Goal: Information Seeking & Learning: Learn about a topic

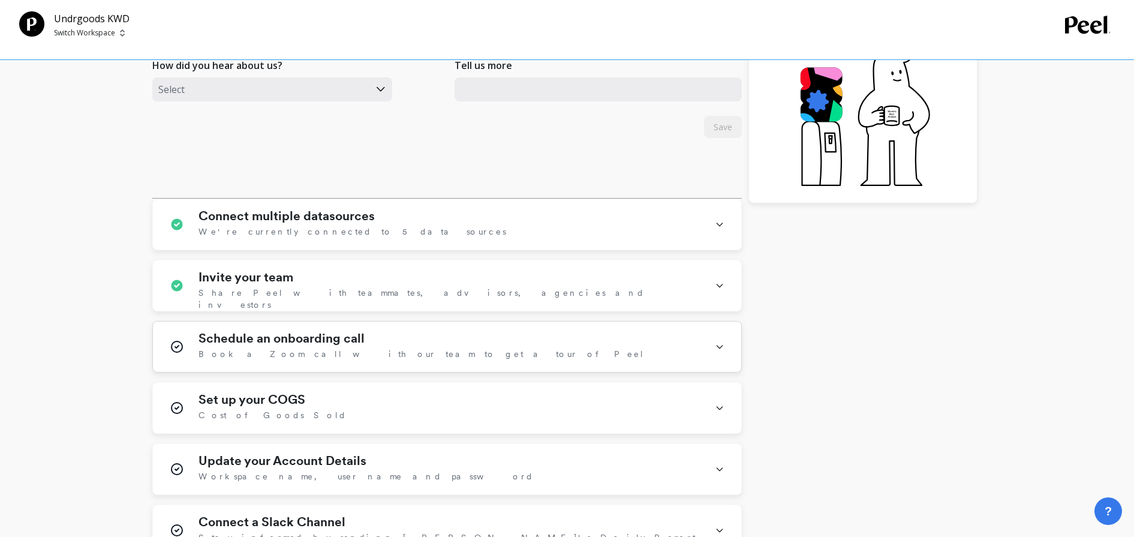
scroll to position [446, 0]
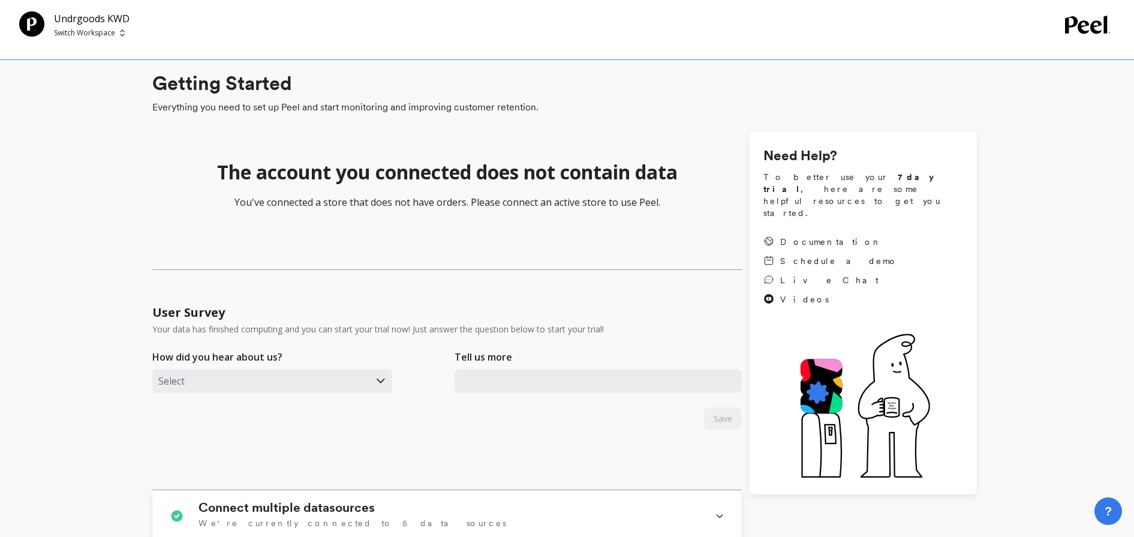
click at [86, 32] on p "Switch Workspace" at bounding box center [84, 33] width 61 height 10
click at [116, 110] on p "Undrgoods [GEOGRAPHIC_DATA]" at bounding box center [136, 113] width 106 height 24
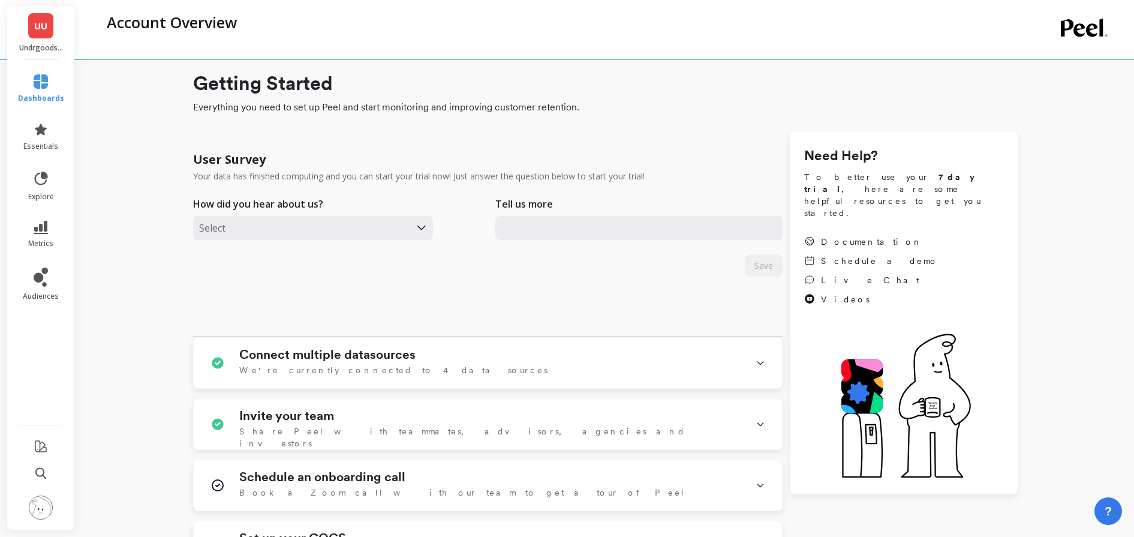
click at [41, 28] on span "UU" at bounding box center [40, 26] width 13 height 14
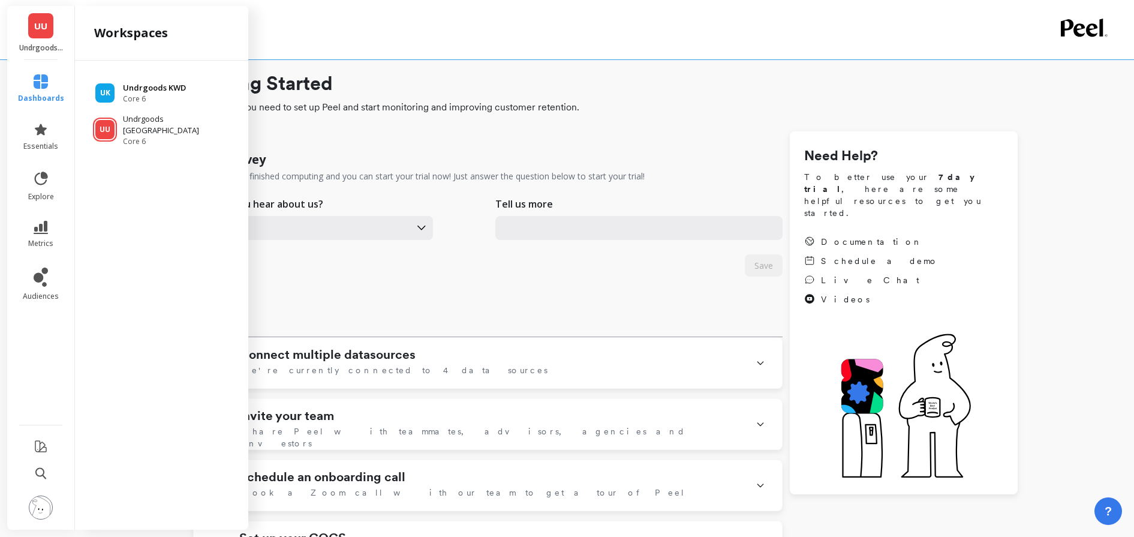
click at [144, 88] on p "Undrgoods KWD" at bounding box center [154, 88] width 63 height 12
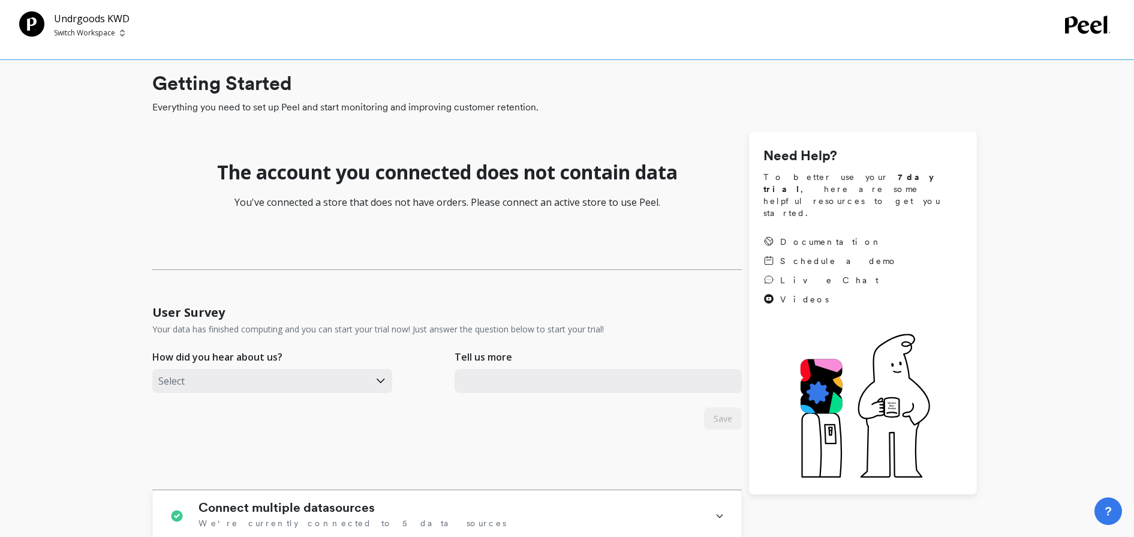
click at [94, 31] on p "Switch Workspace" at bounding box center [84, 33] width 61 height 10
click at [110, 113] on p "Undrgoods [GEOGRAPHIC_DATA]" at bounding box center [136, 113] width 106 height 24
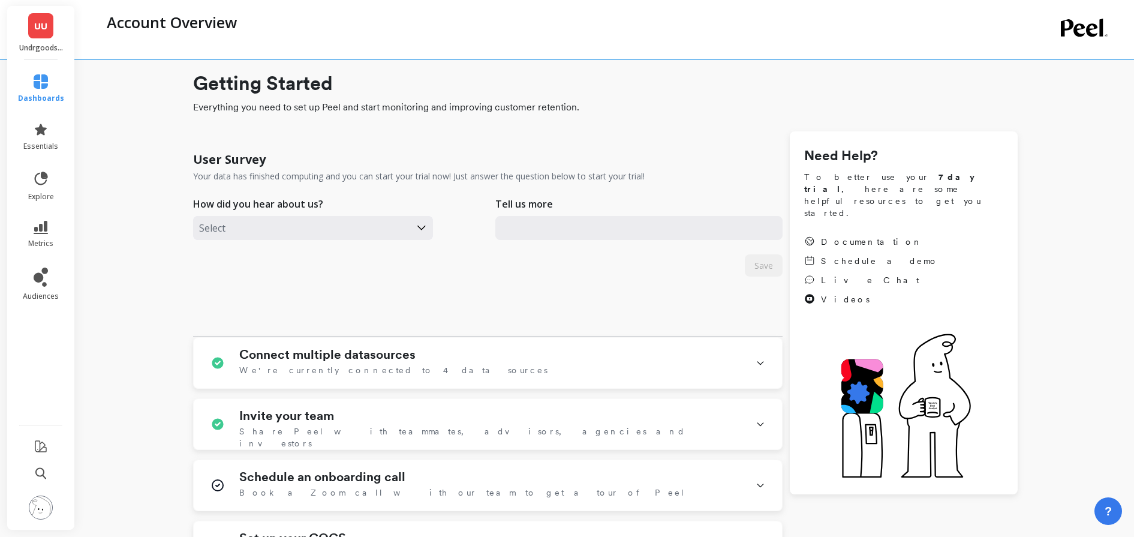
click at [44, 28] on span "UU" at bounding box center [40, 26] width 13 height 14
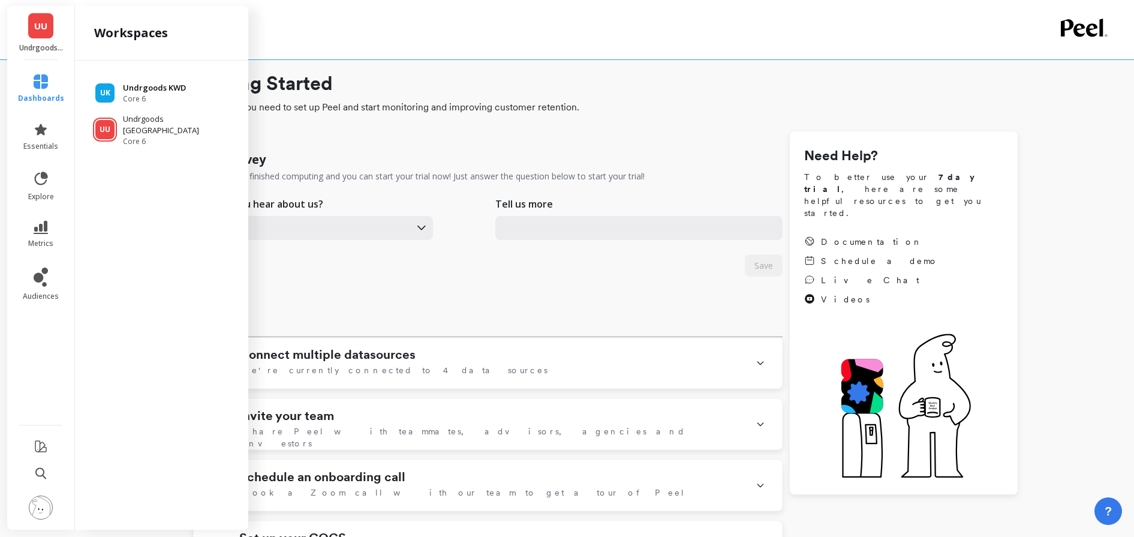
click at [157, 100] on span "Core 6" at bounding box center [154, 99] width 63 height 10
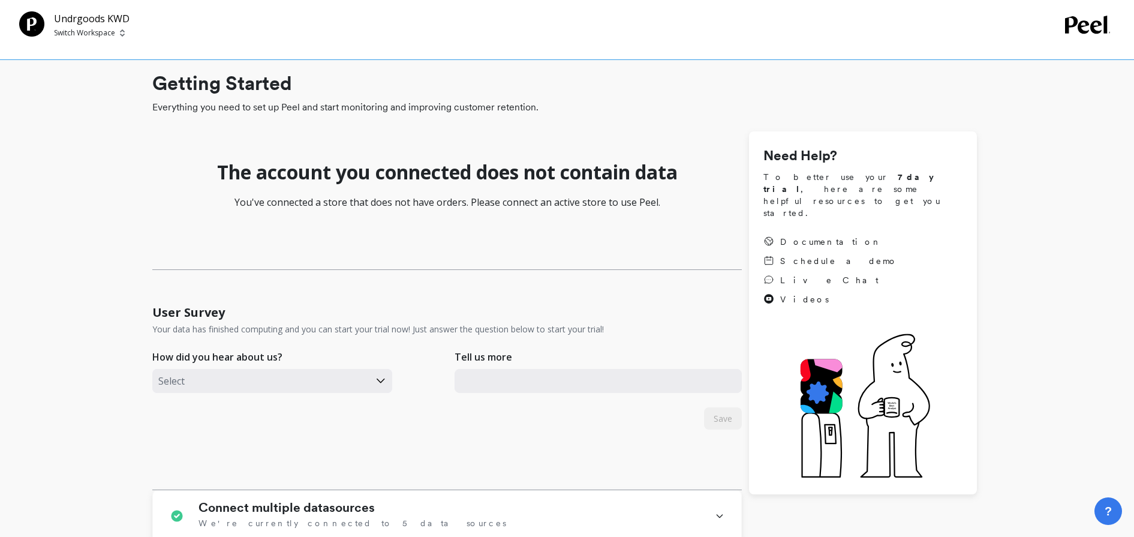
click at [68, 27] on div "Undrgoods KWD Switch Workspace" at bounding box center [92, 24] width 76 height 27
click at [73, 34] on p "Switch Workspace" at bounding box center [84, 33] width 61 height 10
click at [91, 112] on p "Undrgoods [GEOGRAPHIC_DATA]" at bounding box center [136, 113] width 106 height 24
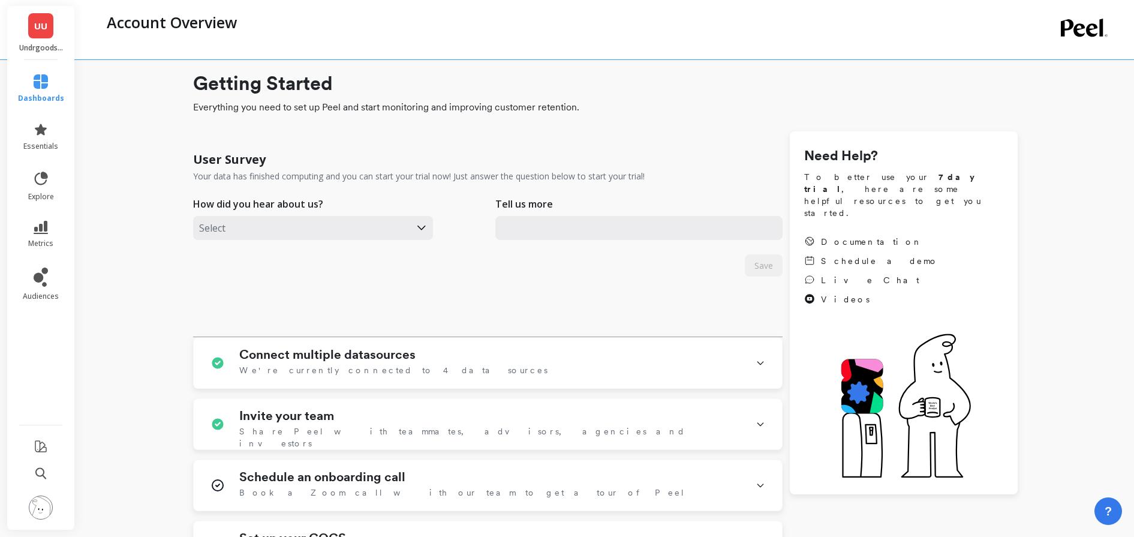
click at [40, 31] on span "UU" at bounding box center [40, 26] width 13 height 14
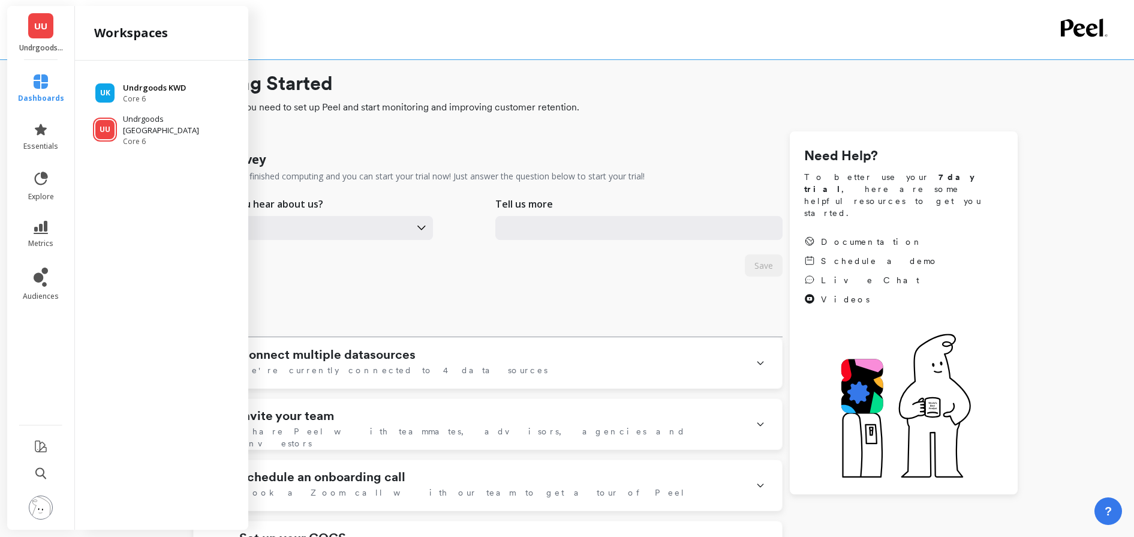
click at [151, 91] on p "Undrgoods KWD" at bounding box center [154, 88] width 63 height 12
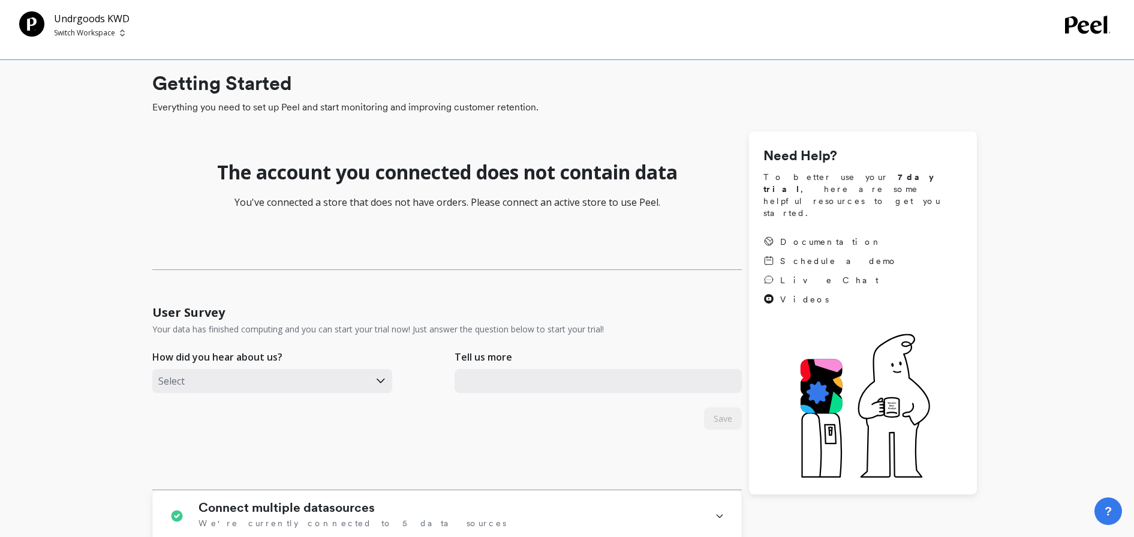
click at [65, 28] on p "Switch Workspace" at bounding box center [84, 33] width 61 height 10
click at [119, 112] on p "Undrgoods [GEOGRAPHIC_DATA]" at bounding box center [136, 113] width 106 height 24
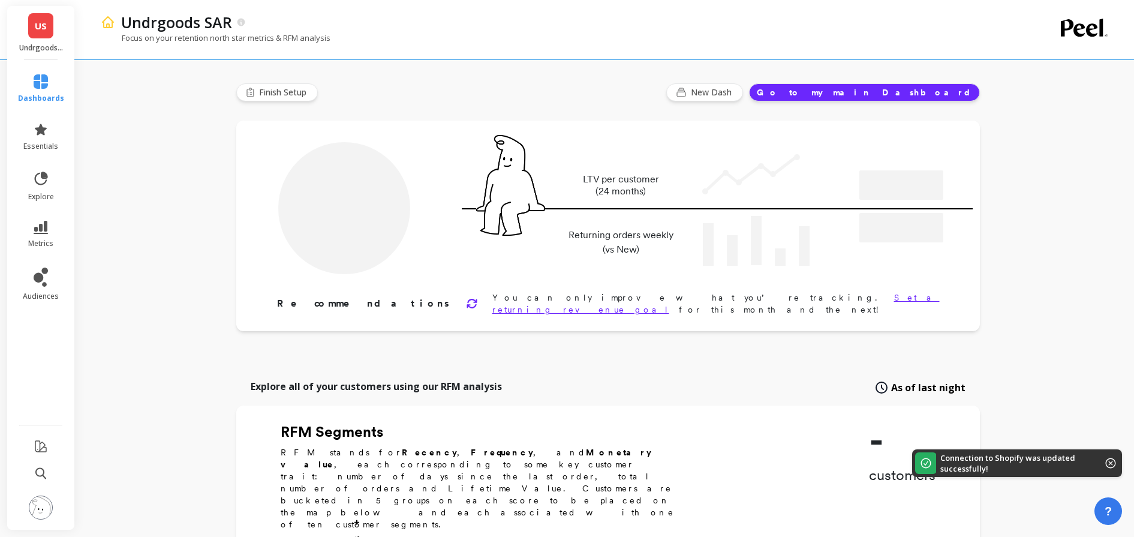
type input "Champions"
type input "136"
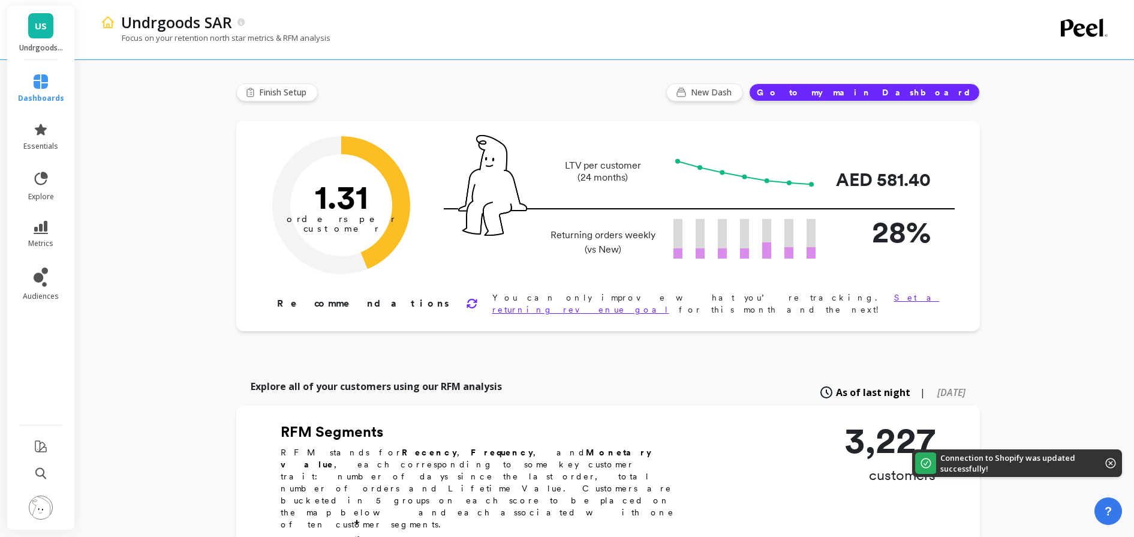
click at [35, 32] on span "US" at bounding box center [41, 26] width 12 height 14
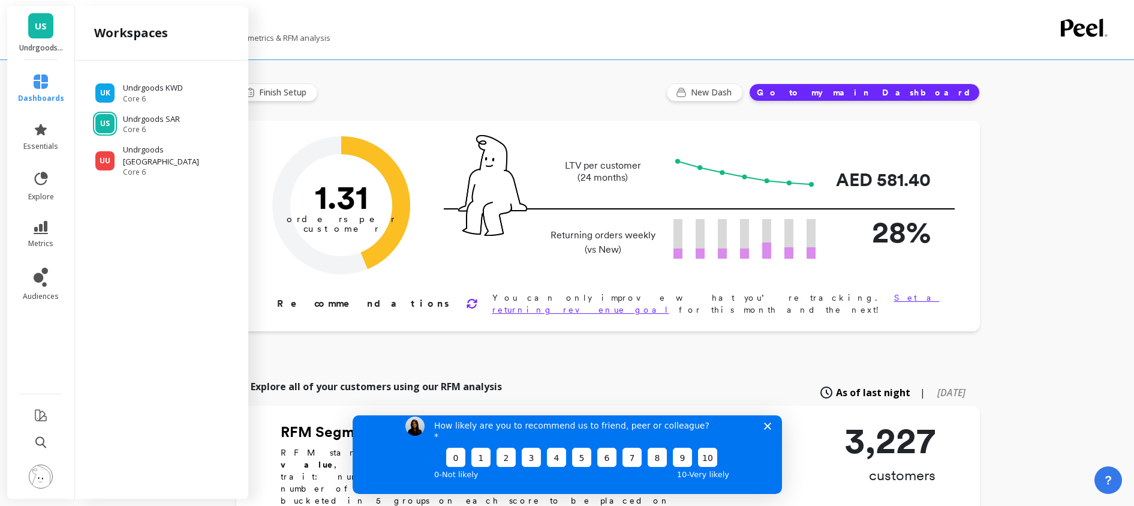
click at [766, 429] on icon "Close survey" at bounding box center [766, 425] width 7 height 7
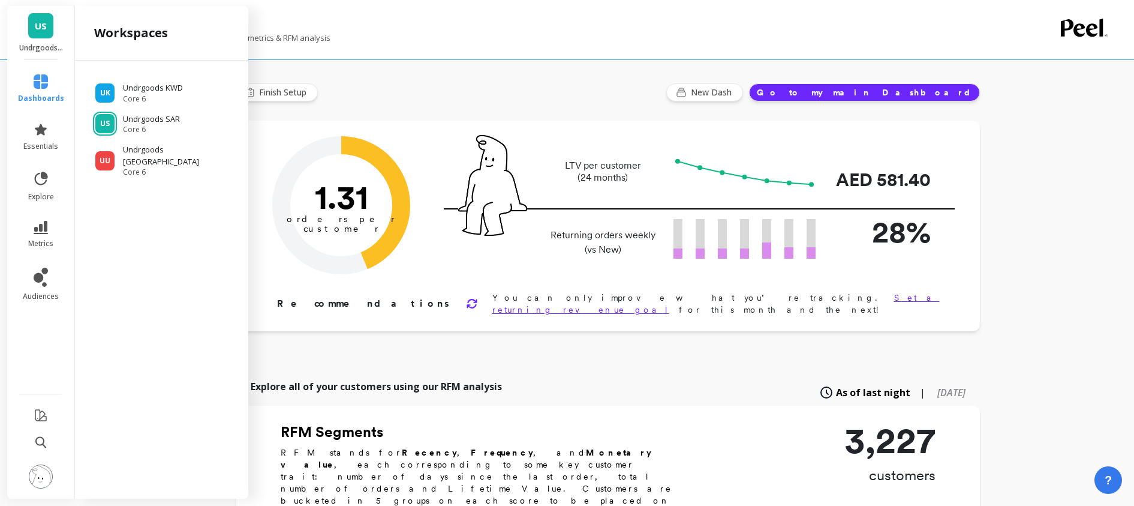
click at [44, 28] on span "US" at bounding box center [41, 26] width 12 height 14
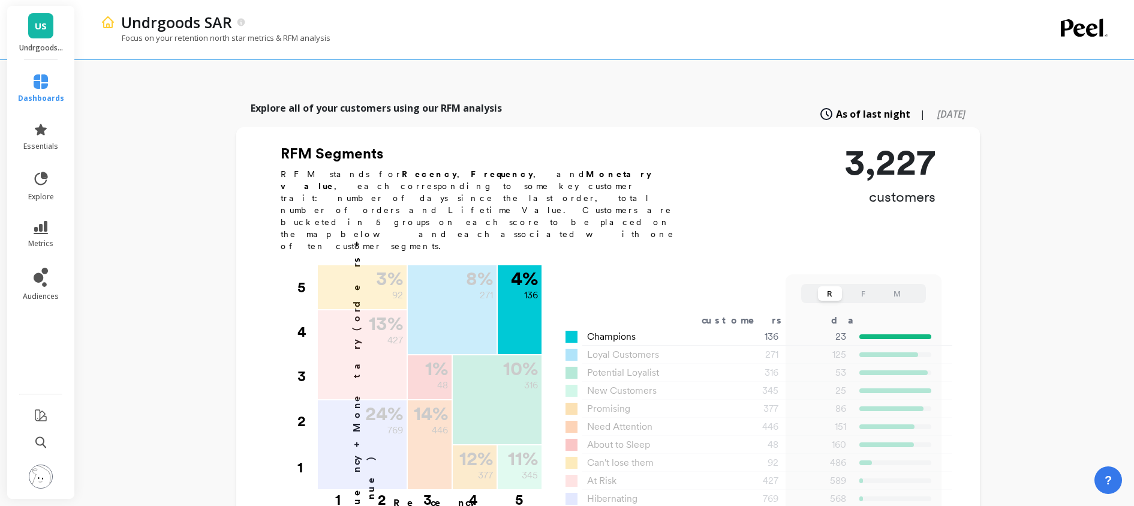
scroll to position [279, 0]
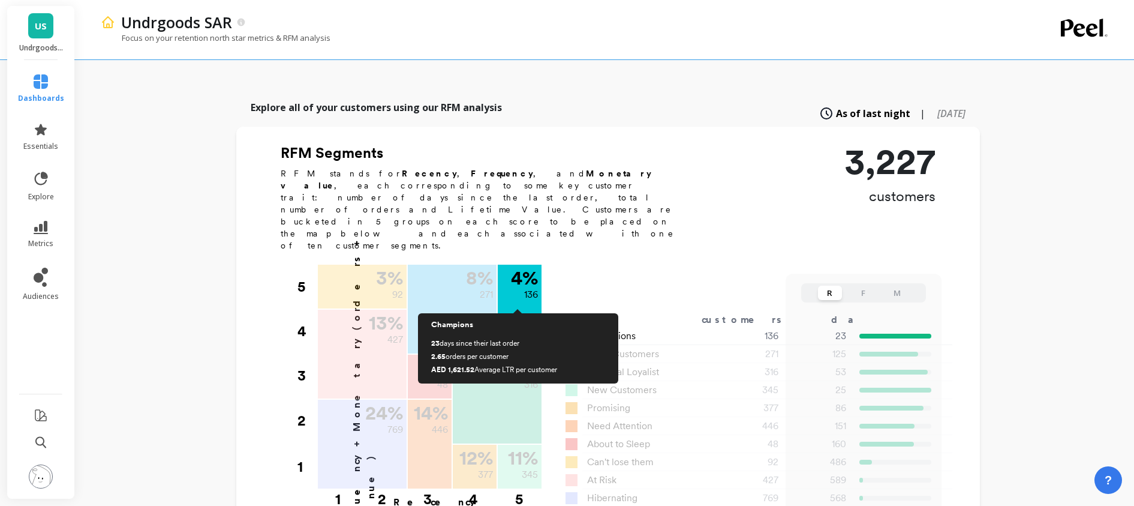
click at [524, 267] on div "4 % 136" at bounding box center [520, 308] width 44 height 89
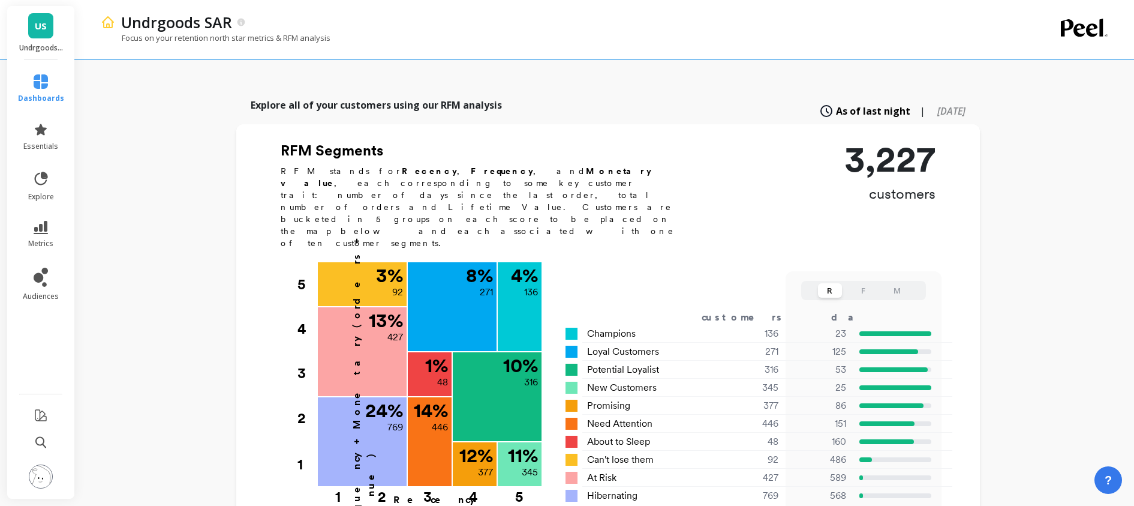
scroll to position [281, 0]
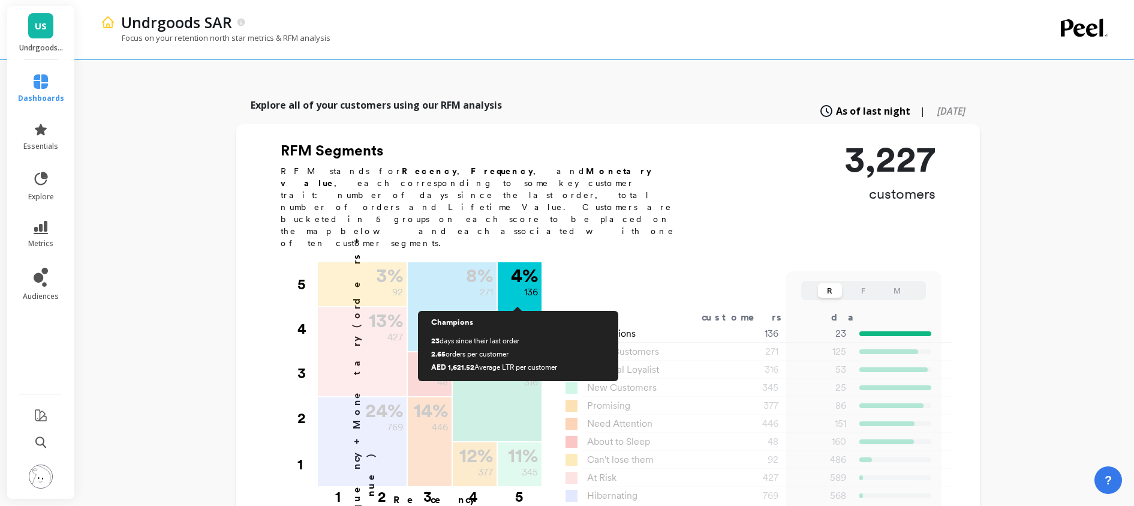
click at [524, 262] on div "4 % 136" at bounding box center [520, 282] width 44 height 41
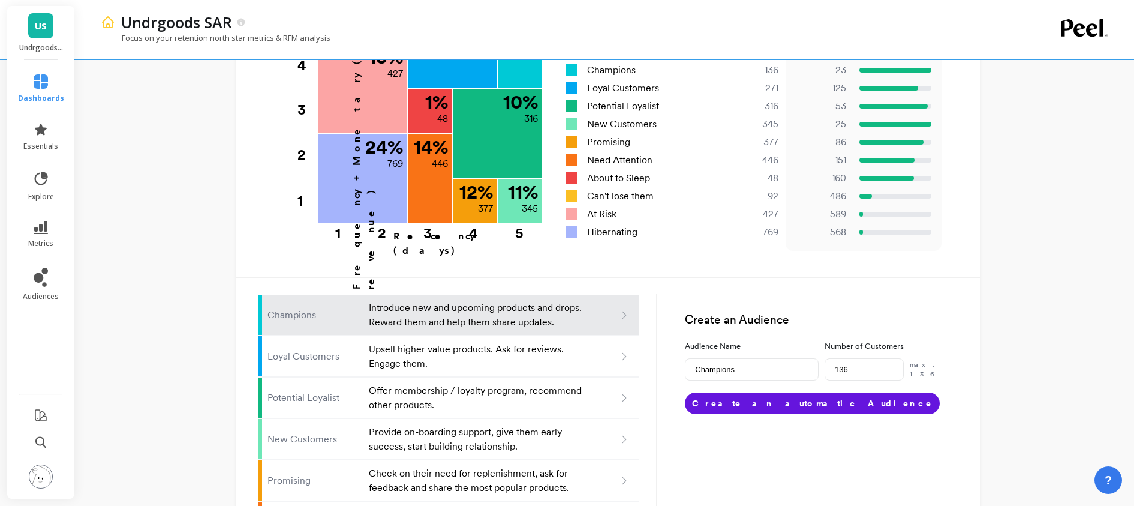
scroll to position [573, 0]
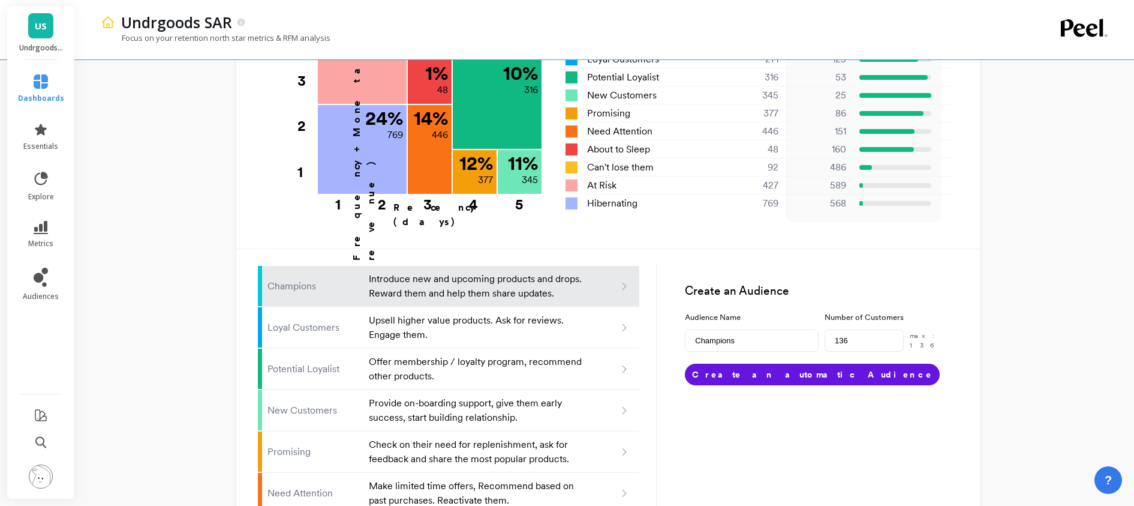
click at [626, 281] on icon at bounding box center [624, 286] width 11 height 11
click at [38, 228] on icon at bounding box center [41, 227] width 14 height 13
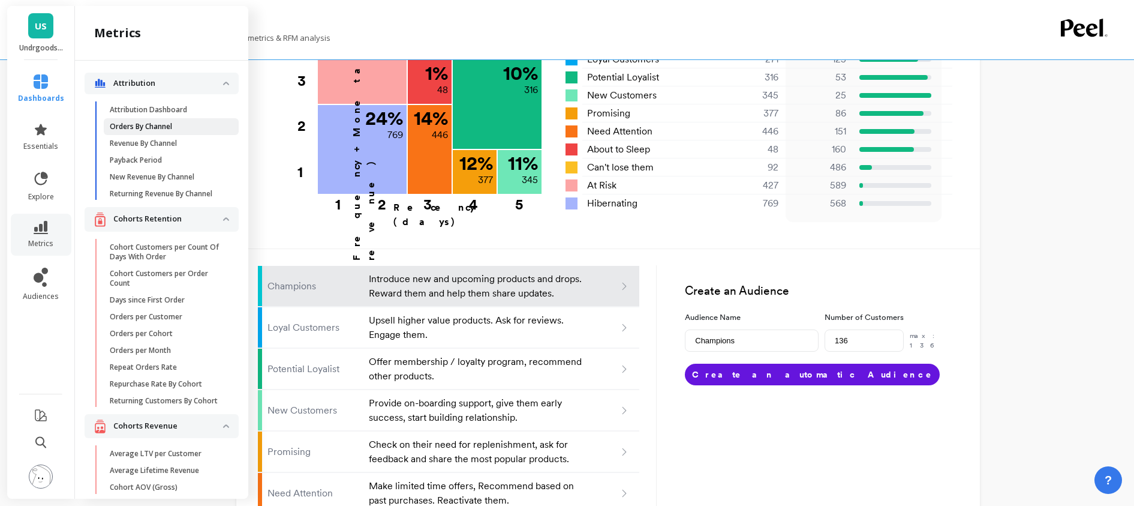
click at [147, 127] on p "Orders By Channel" at bounding box center [141, 127] width 62 height 10
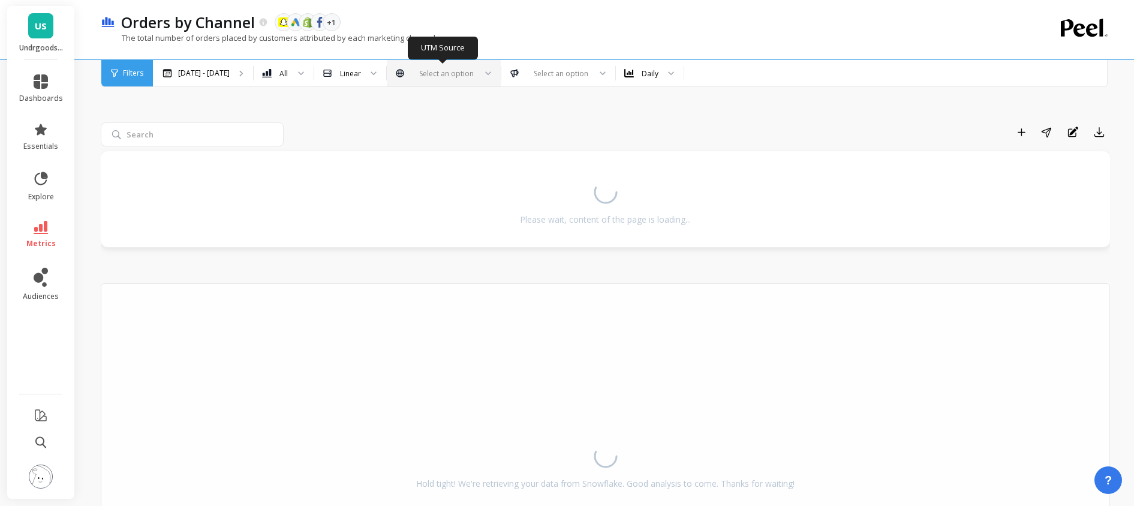
click at [482, 81] on div at bounding box center [484, 73] width 14 height 26
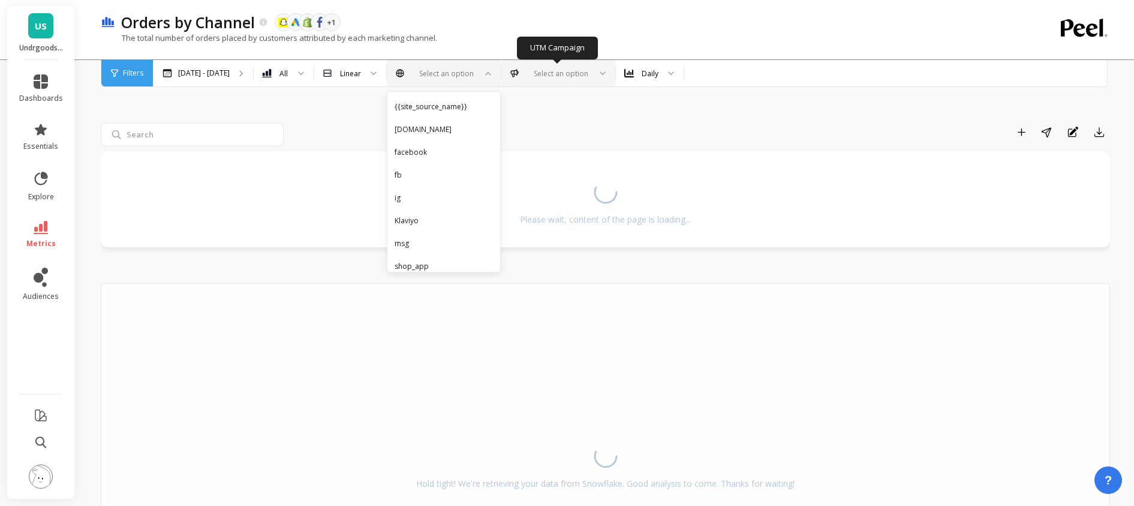
click at [556, 78] on div at bounding box center [558, 73] width 63 height 11
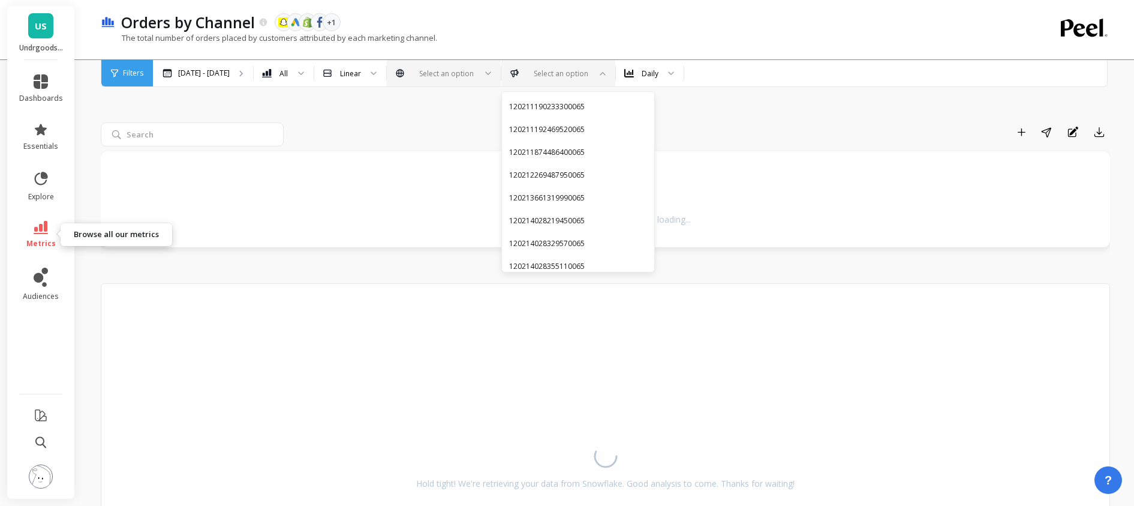
click at [43, 230] on icon at bounding box center [41, 227] width 14 height 13
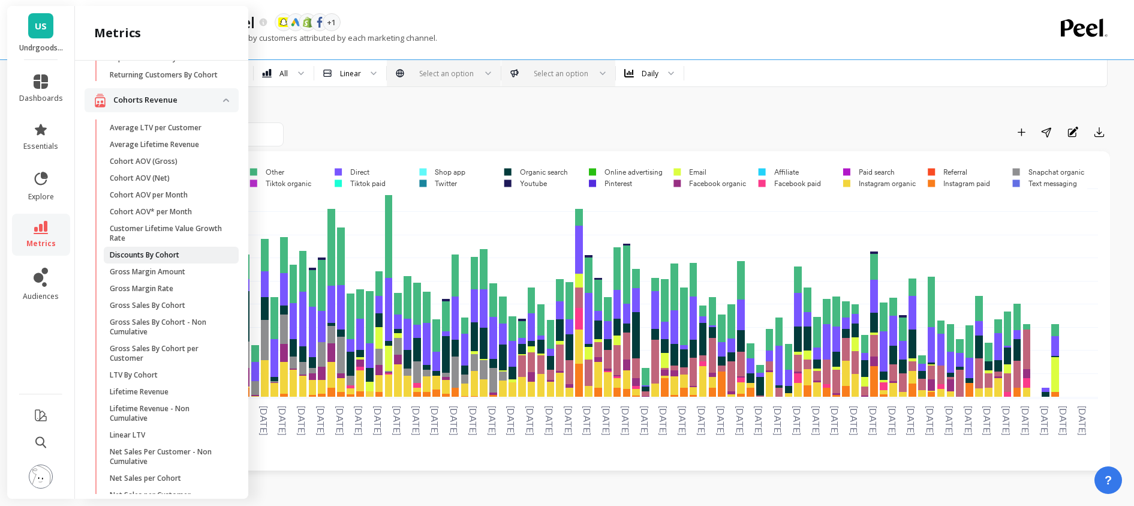
scroll to position [328, 0]
click at [149, 377] on p "LTV By Cohort" at bounding box center [134, 373] width 48 height 10
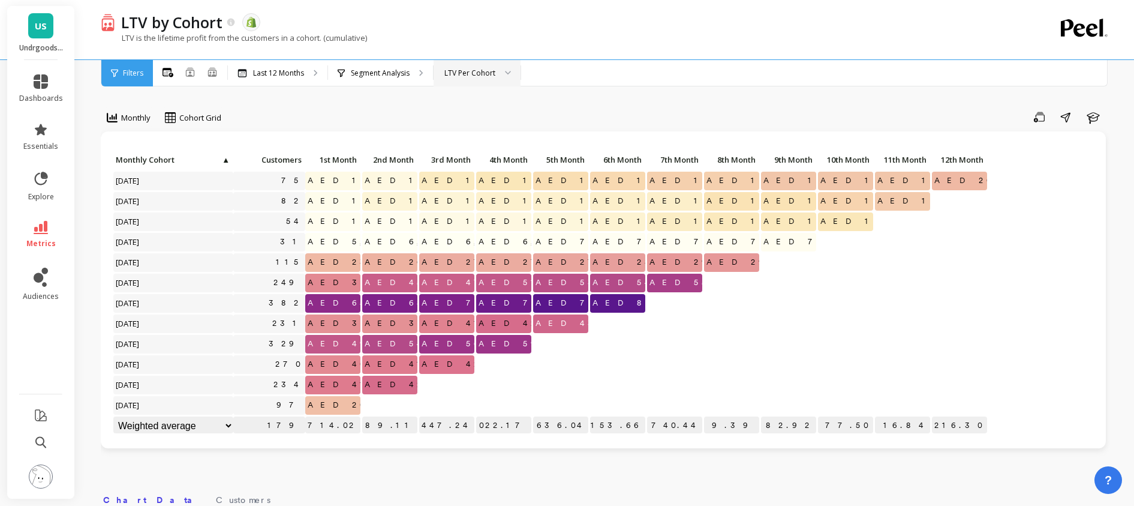
click at [497, 69] on div at bounding box center [504, 73] width 14 height 26
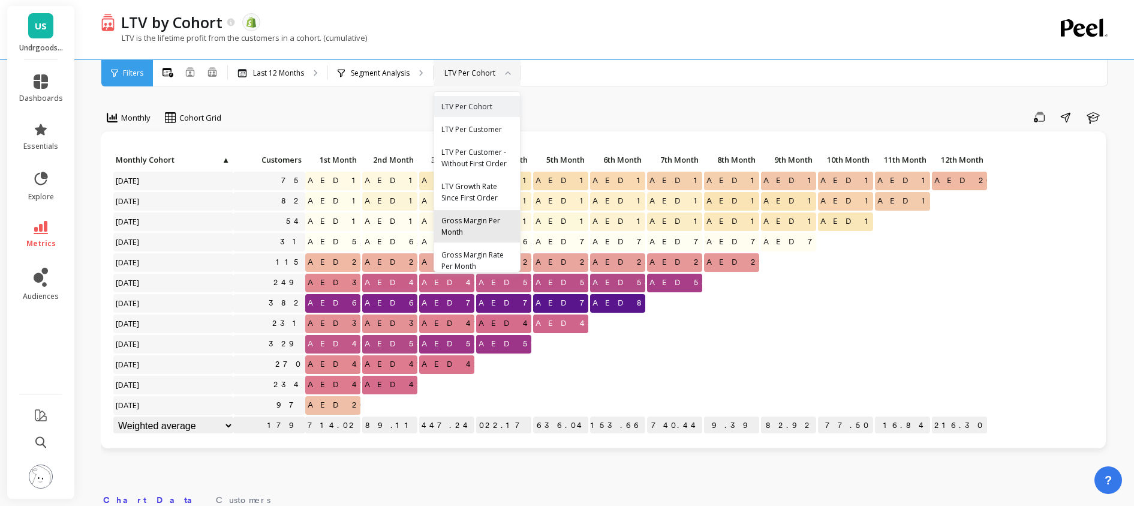
scroll to position [20, 0]
click at [564, 28] on div "LTV by Cohort The data you are viewing comes from: Shopify" at bounding box center [563, 22] width 897 height 20
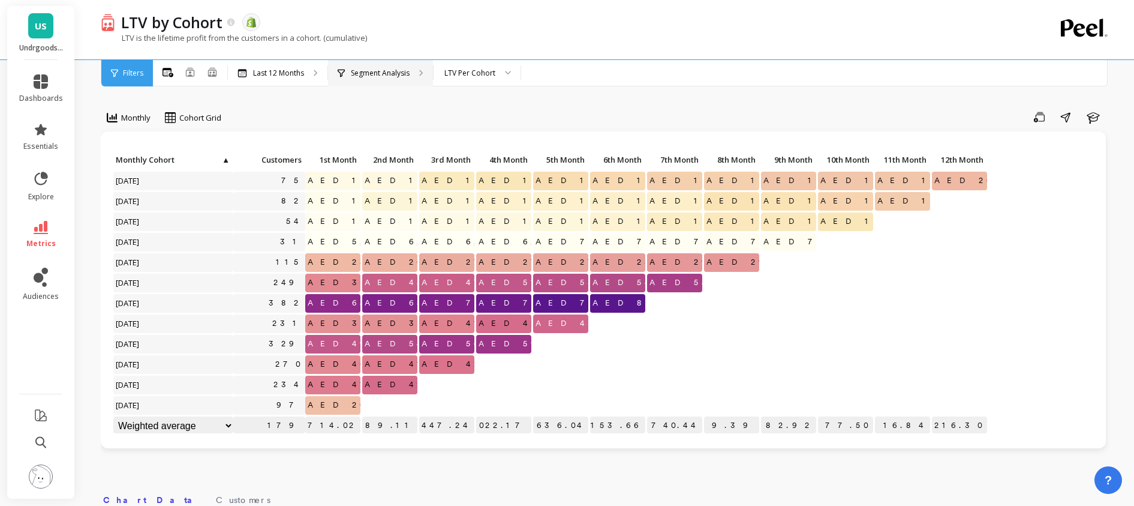
click at [389, 74] on p "Segment Analysis" at bounding box center [380, 73] width 59 height 10
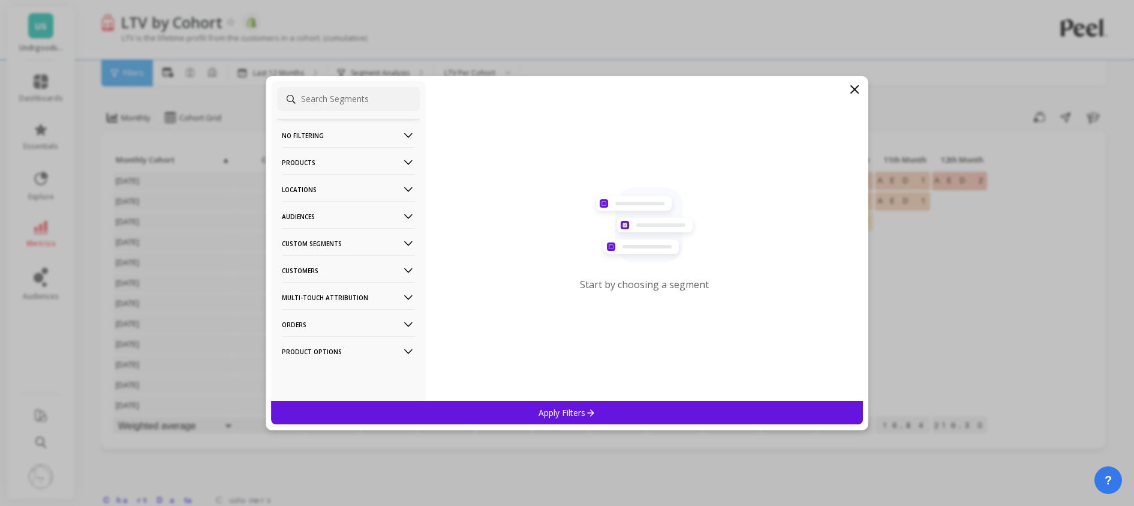
click at [402, 242] on Segments-icon at bounding box center [408, 243] width 13 height 13
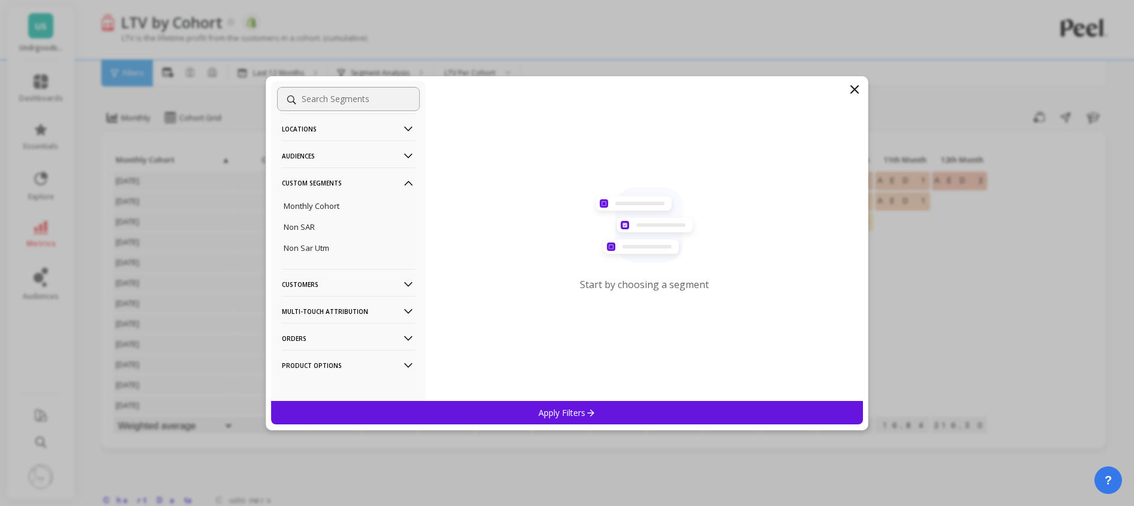
scroll to position [68, 0]
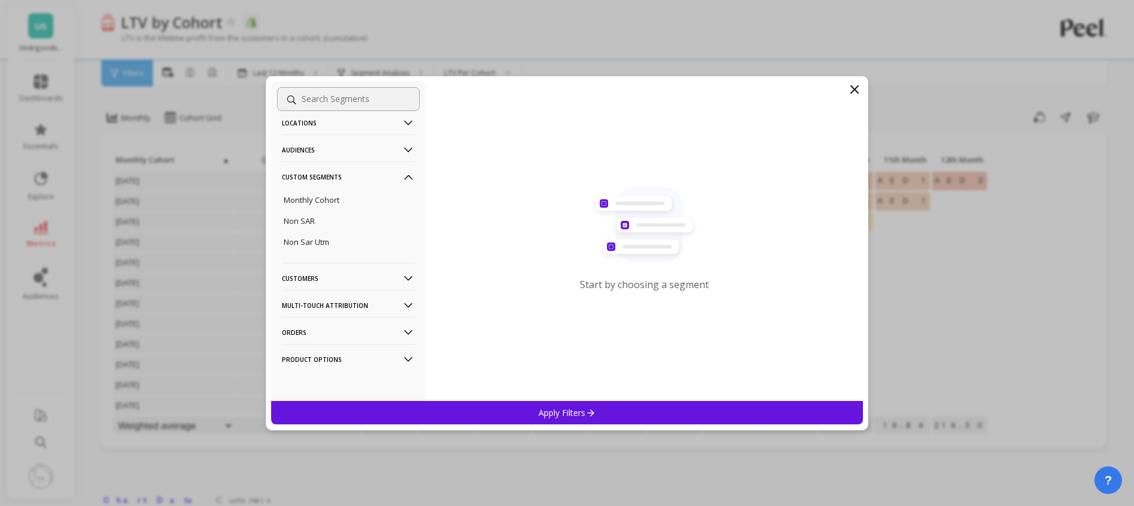
click at [402, 279] on icon at bounding box center [408, 278] width 13 height 13
click at [402, 279] on icon at bounding box center [408, 273] width 13 height 13
click at [404, 333] on icon at bounding box center [408, 331] width 8 height 5
click at [402, 190] on icon at bounding box center [408, 194] width 13 height 13
click at [402, 356] on Options-icon at bounding box center [408, 359] width 13 height 13
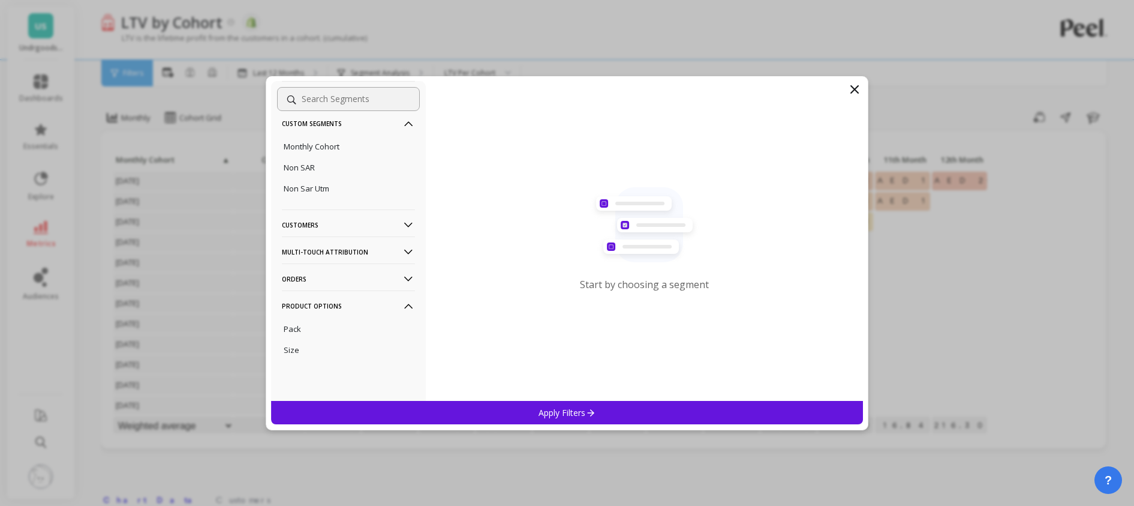
click at [404, 304] on icon at bounding box center [408, 305] width 8 height 5
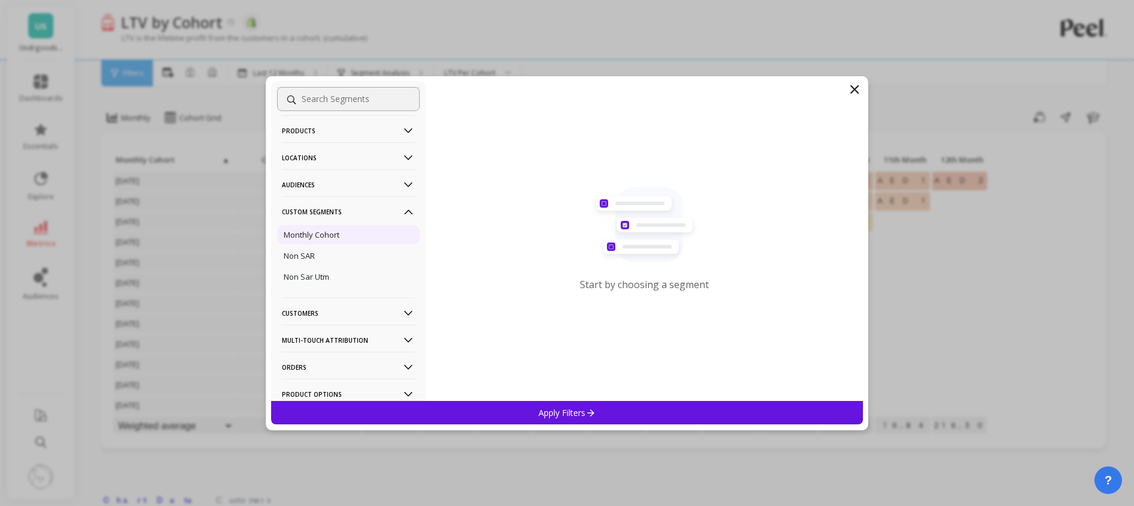
scroll to position [0, 0]
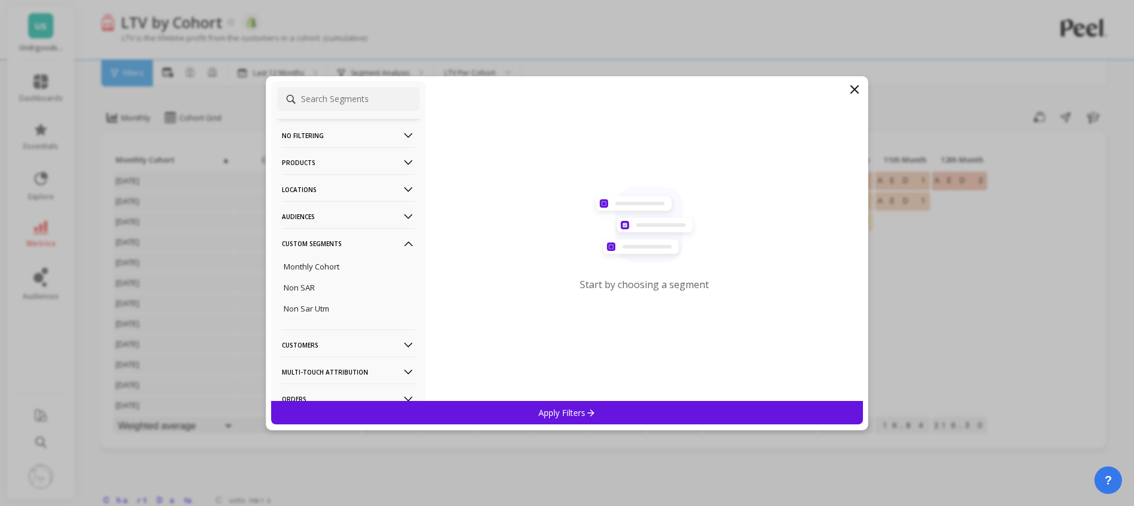
click at [409, 222] on div "Audiences" at bounding box center [348, 214] width 143 height 27
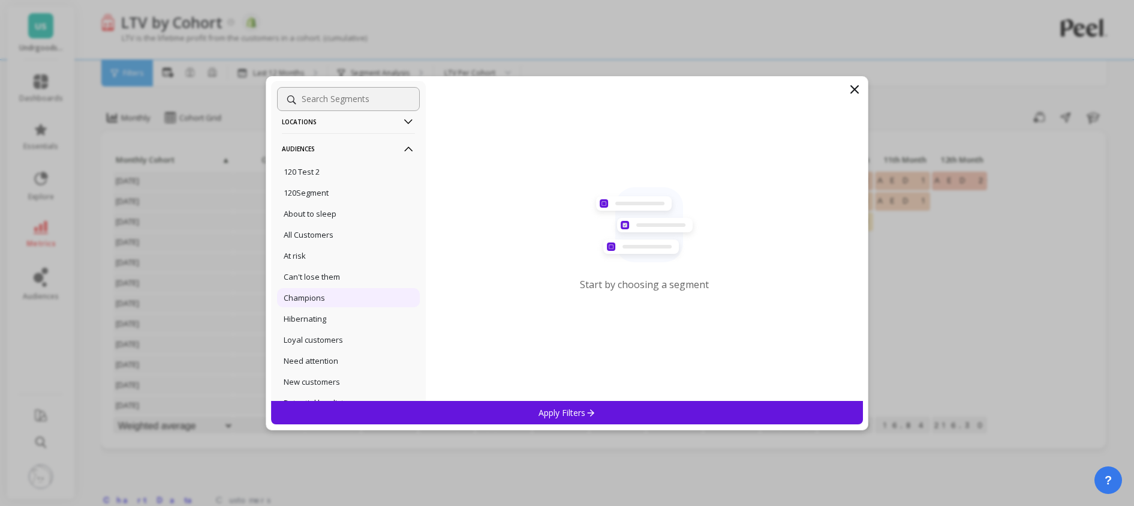
click at [322, 301] on p "Champions" at bounding box center [304, 297] width 41 height 11
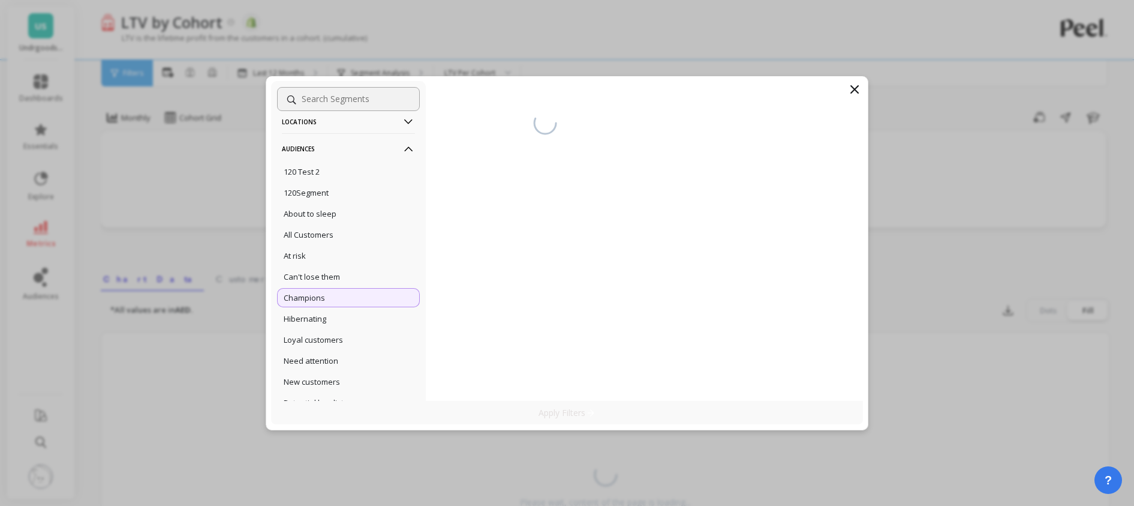
click at [584, 416] on p "Apply Filters" at bounding box center [567, 412] width 57 height 11
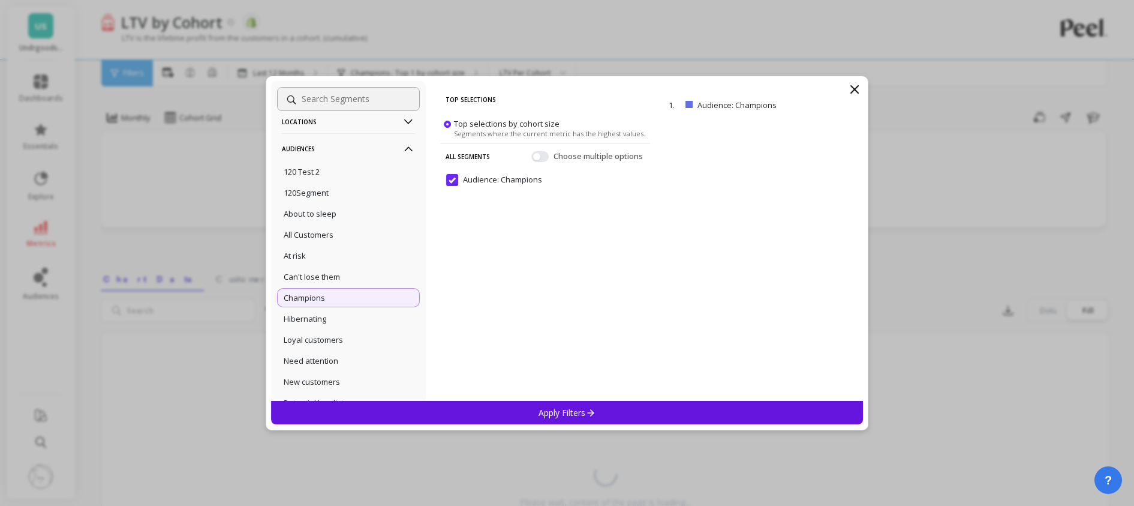
click at [573, 412] on p "Apply Filters" at bounding box center [567, 412] width 57 height 11
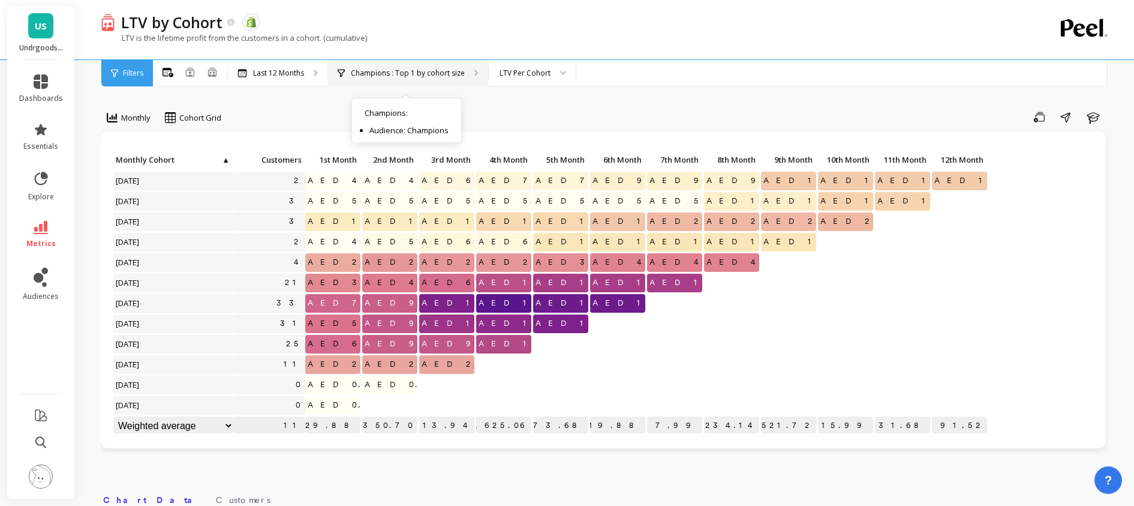
click at [429, 68] on p "Champions : Top 1 by cohort size" at bounding box center [408, 73] width 114 height 10
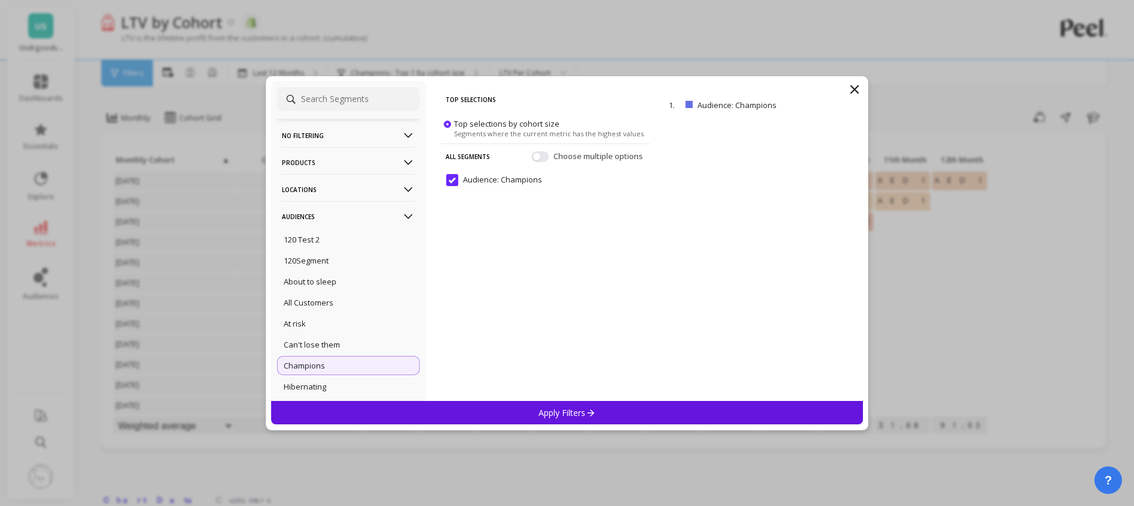
click at [852, 89] on icon at bounding box center [854, 89] width 14 height 14
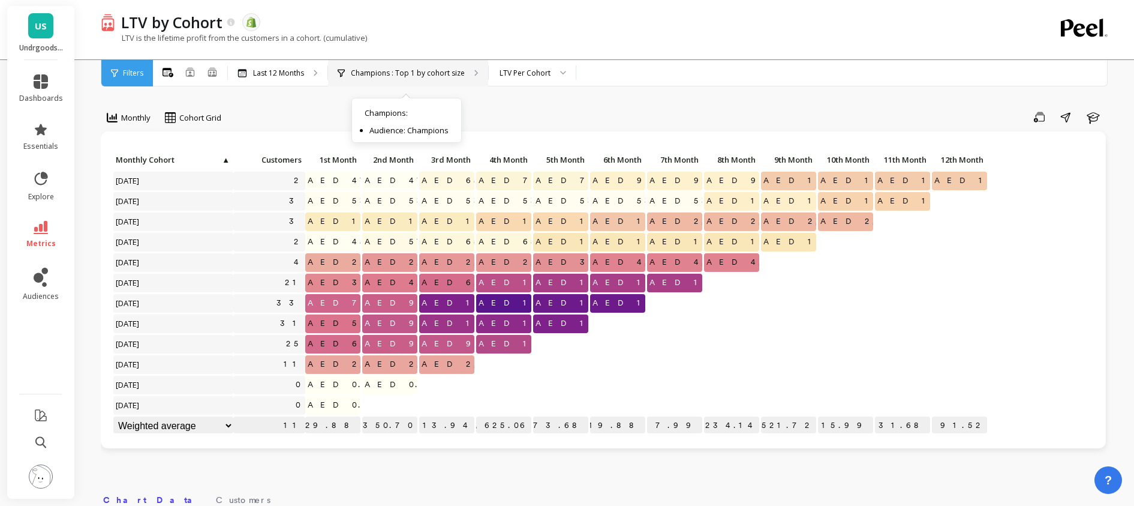
click at [434, 74] on p "Champions : Top 1 by cohort size" at bounding box center [408, 73] width 114 height 10
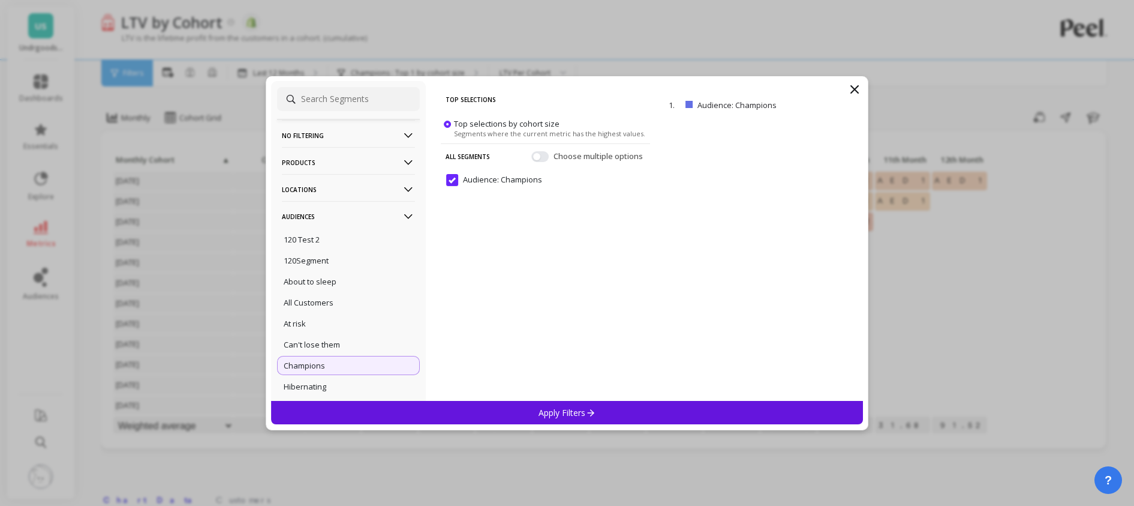
click at [861, 84] on icon at bounding box center [854, 89] width 14 height 14
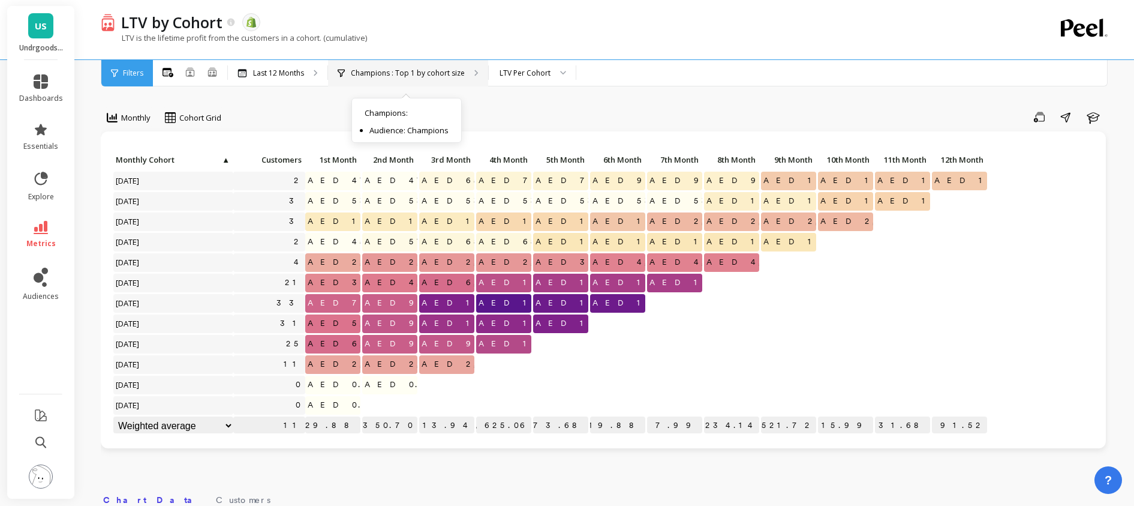
click at [417, 79] on div "Champions : Top 1 by cohort size Champions : Audience: Champions" at bounding box center [408, 73] width 160 height 26
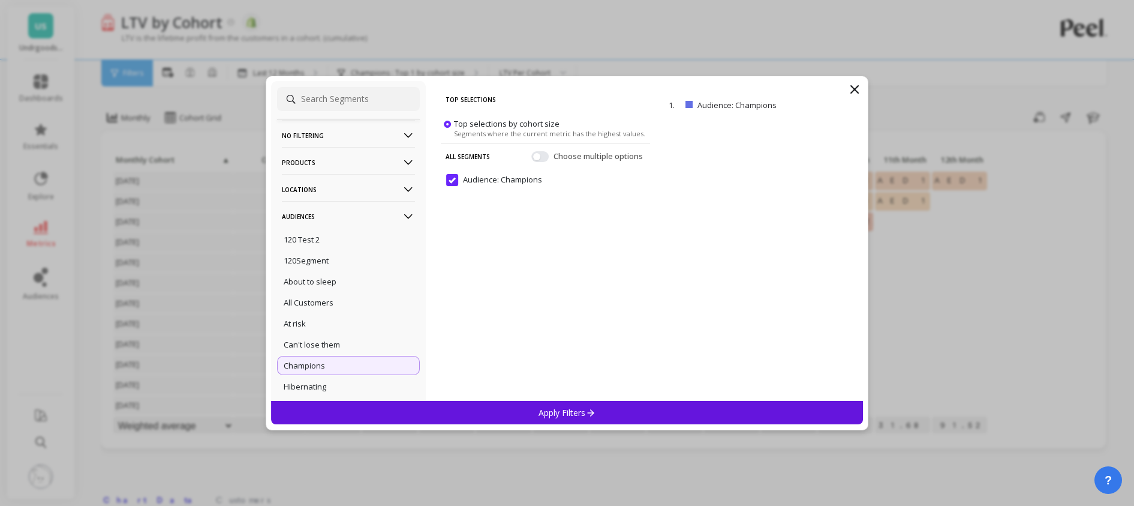
click at [848, 87] on icon at bounding box center [854, 89] width 14 height 14
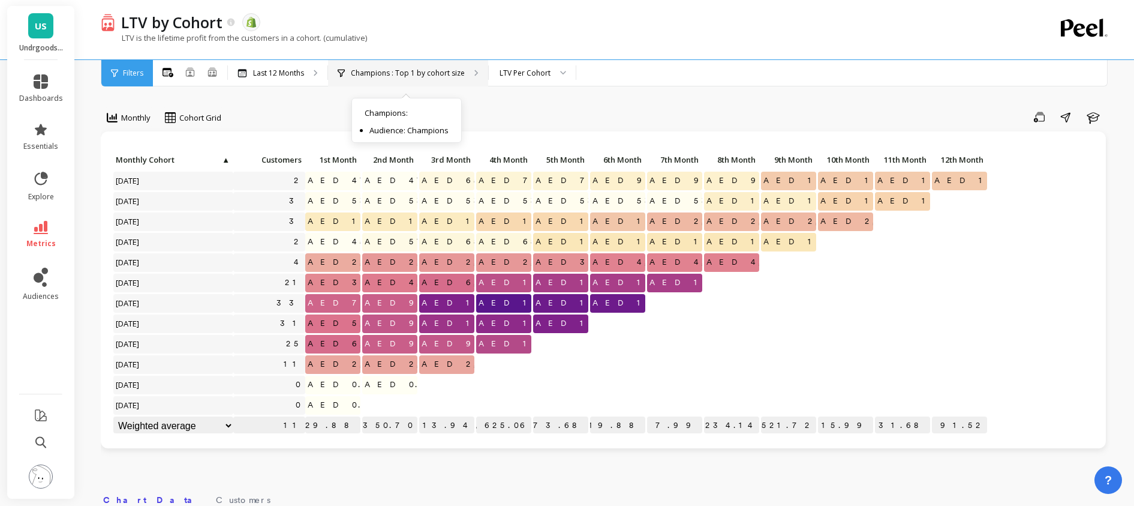
click at [441, 70] on p "Champions : Top 1 by cohort size" at bounding box center [408, 73] width 114 height 10
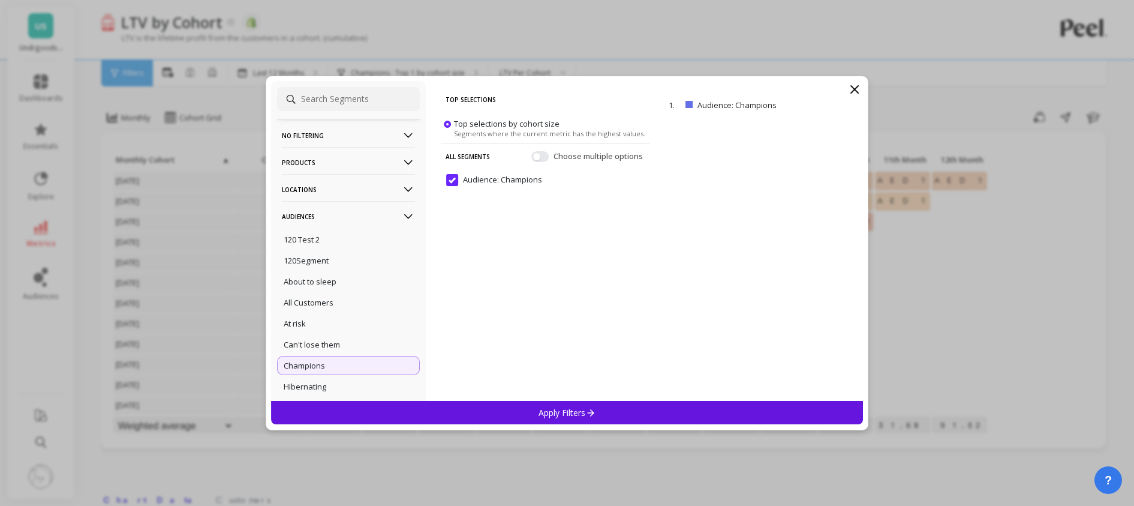
click at [855, 91] on icon at bounding box center [854, 89] width 14 height 14
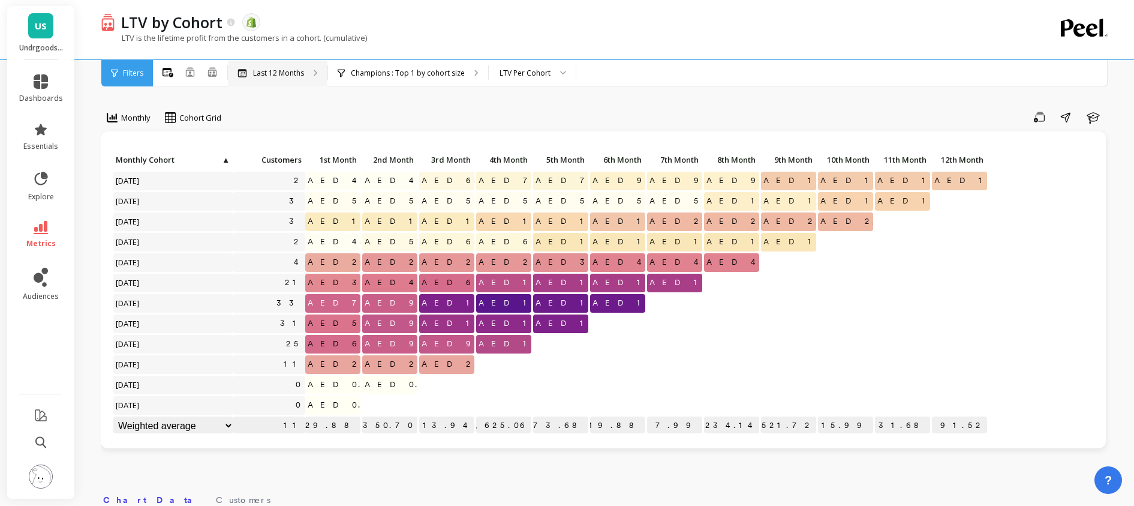
click at [309, 73] on div "Last 12 Months" at bounding box center [278, 73] width 100 height 26
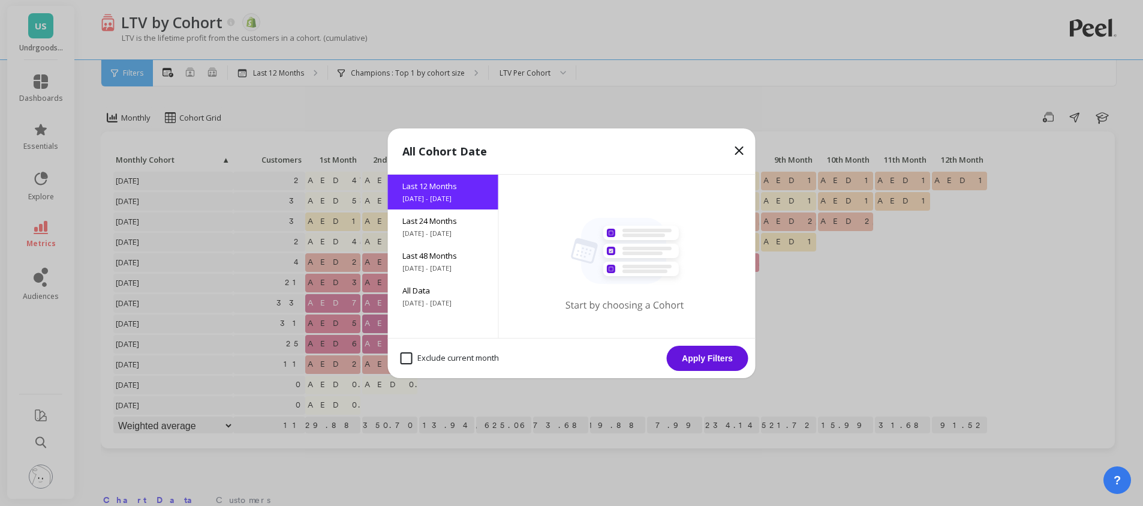
click at [735, 149] on icon at bounding box center [739, 150] width 14 height 14
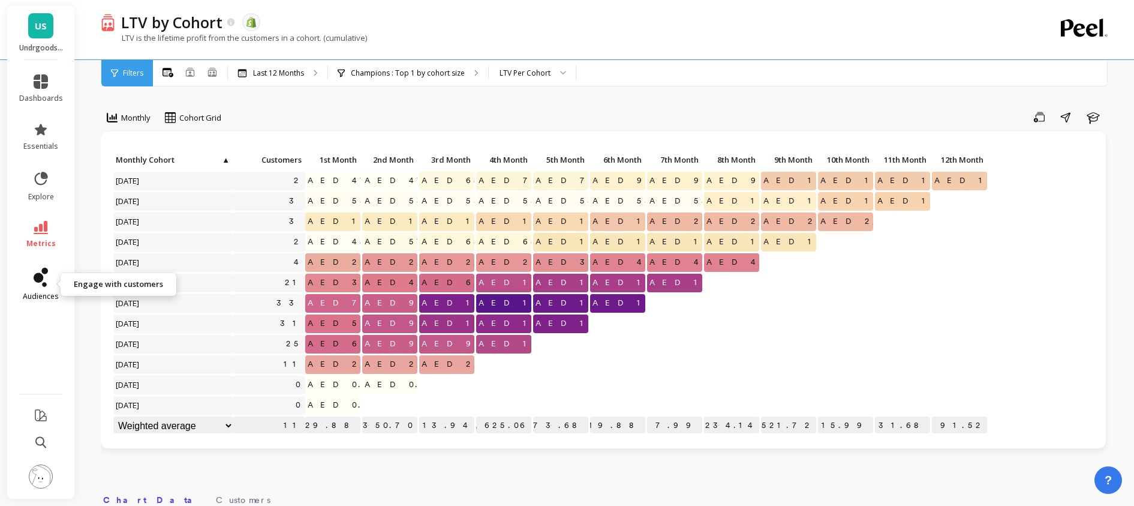
click at [47, 288] on link "audiences" at bounding box center [41, 284] width 44 height 34
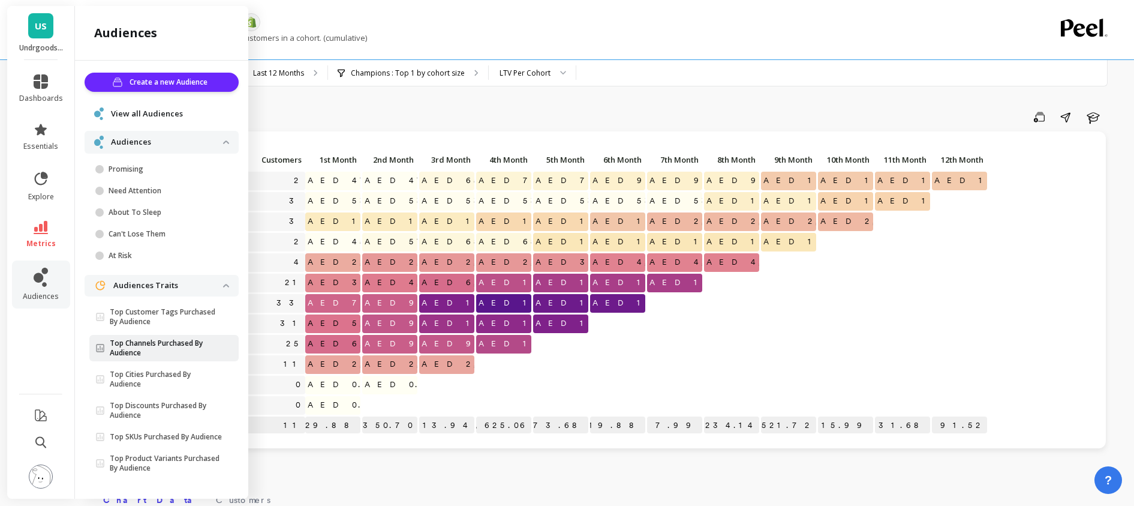
scroll to position [8, 0]
click at [175, 401] on p "Top Discounts Purchased By Audience" at bounding box center [166, 410] width 113 height 19
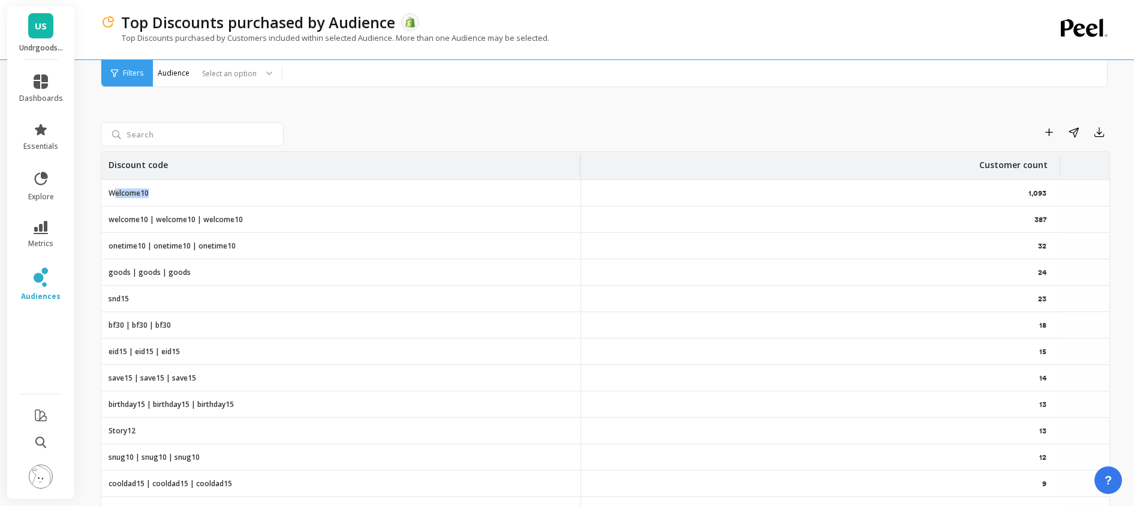
drag, startPoint x: 115, startPoint y: 196, endPoint x: 150, endPoint y: 196, distance: 35.4
click at [150, 196] on div "Welcome10" at bounding box center [340, 193] width 479 height 26
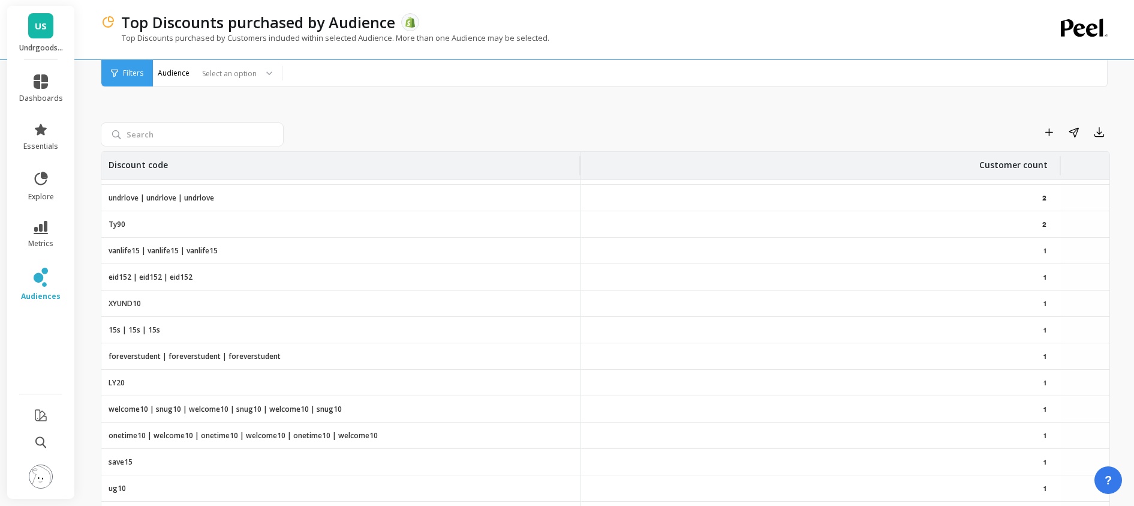
scroll to position [831, 0]
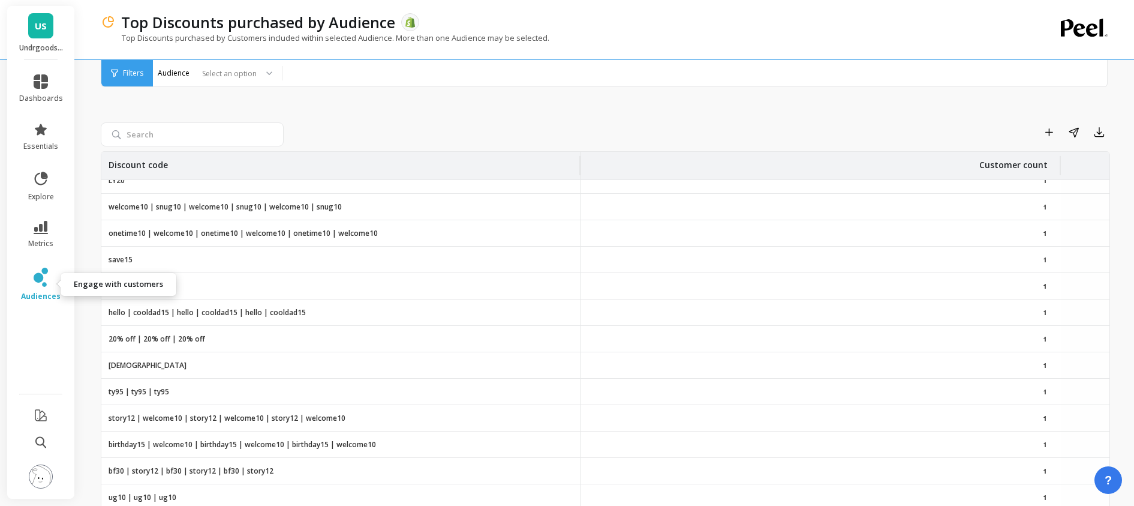
click at [46, 284] on icon at bounding box center [44, 284] width 5 height 5
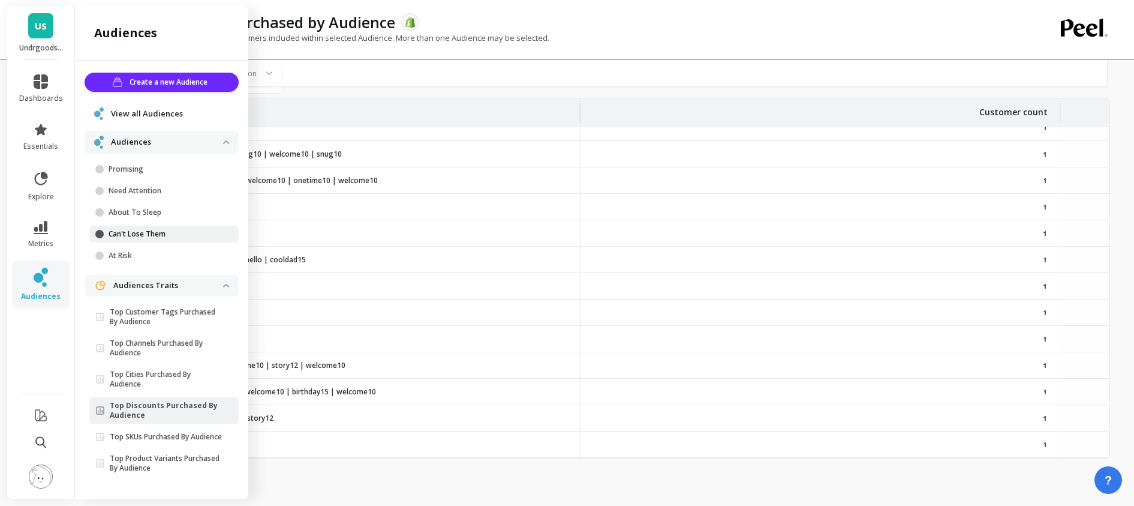
scroll to position [0, 0]
click at [41, 229] on icon at bounding box center [41, 227] width 14 height 13
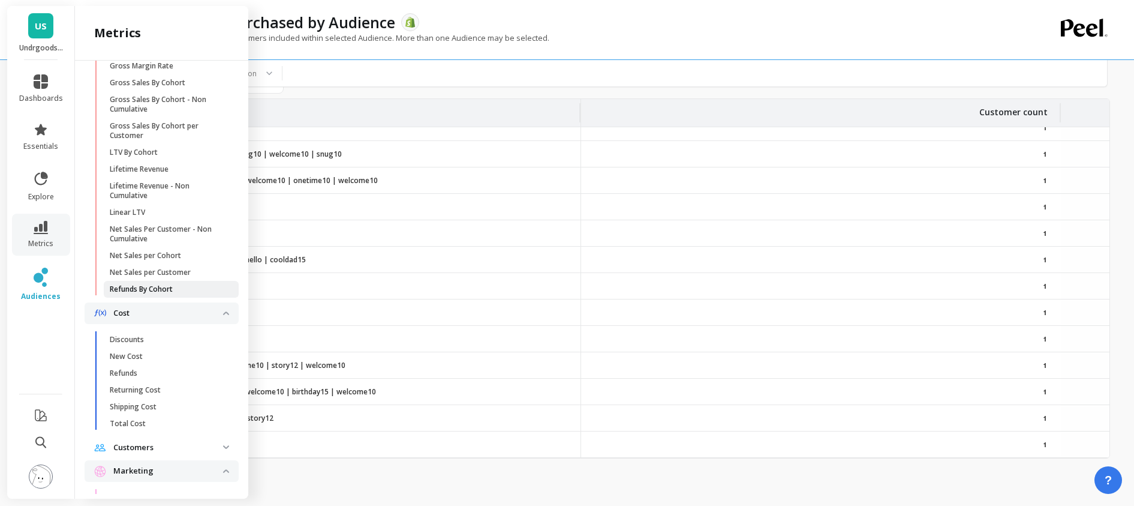
scroll to position [580, 0]
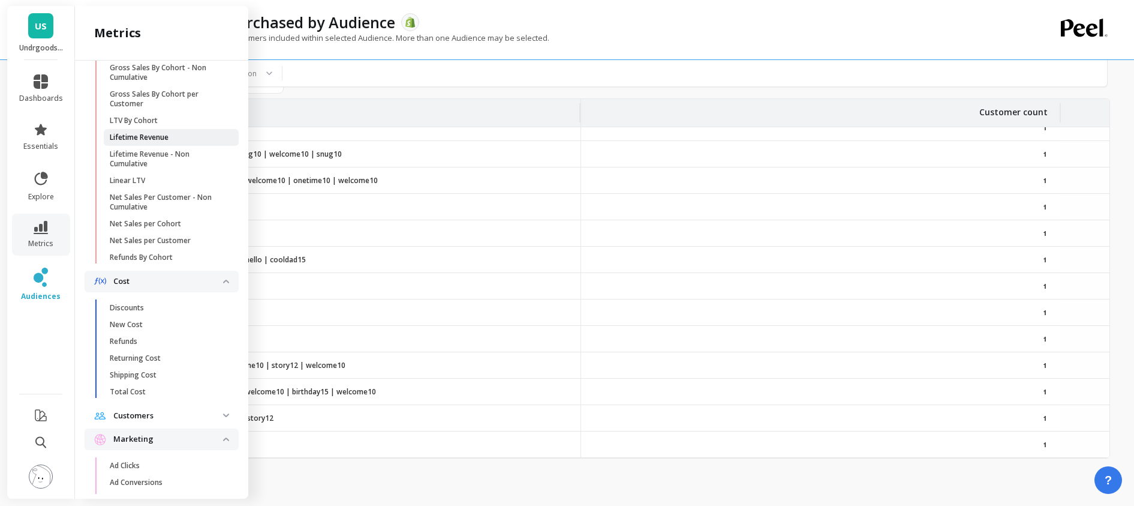
click at [146, 142] on p "Lifetime Revenue" at bounding box center [139, 138] width 59 height 10
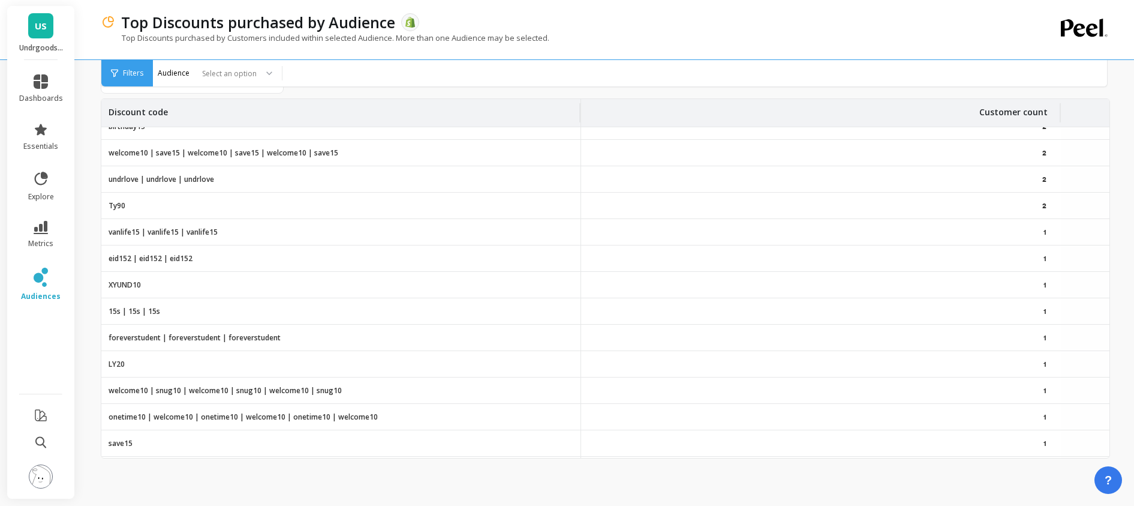
scroll to position [382, 0]
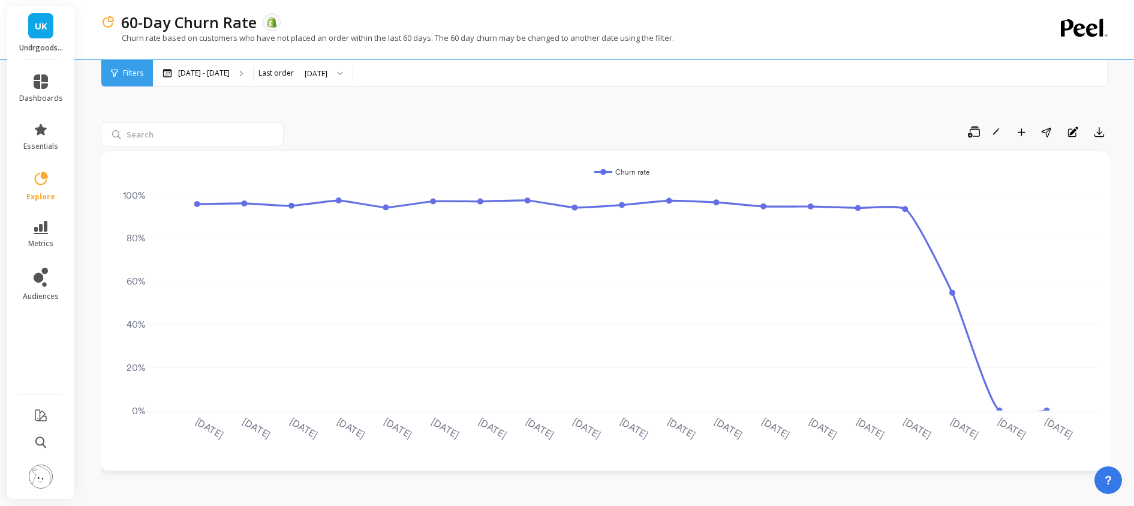
click at [41, 32] on link "UK" at bounding box center [40, 25] width 25 height 25
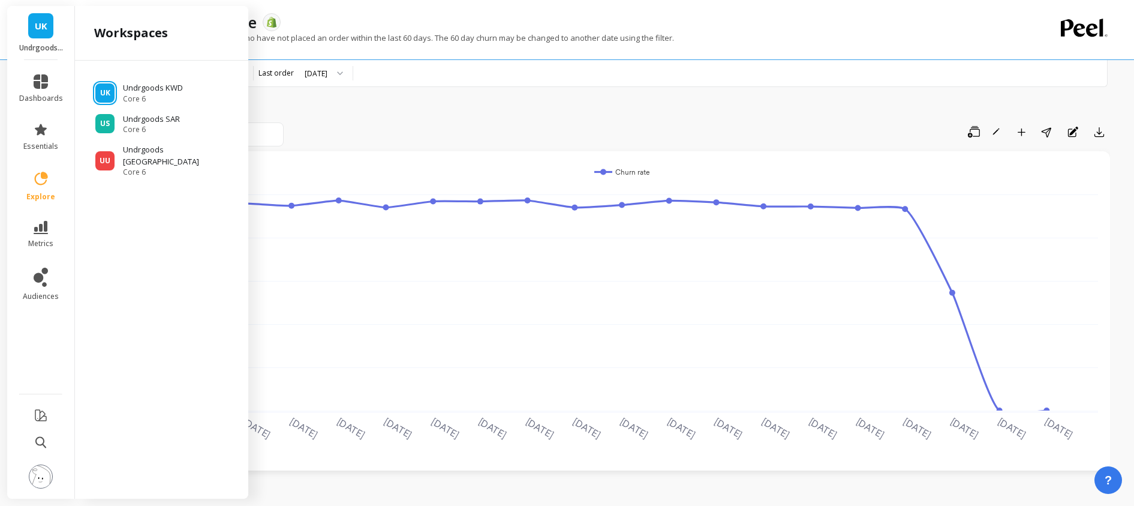
click at [420, 39] on p "Churn rate based on customers who have not placed an order within the last 60 d…" at bounding box center [387, 37] width 573 height 11
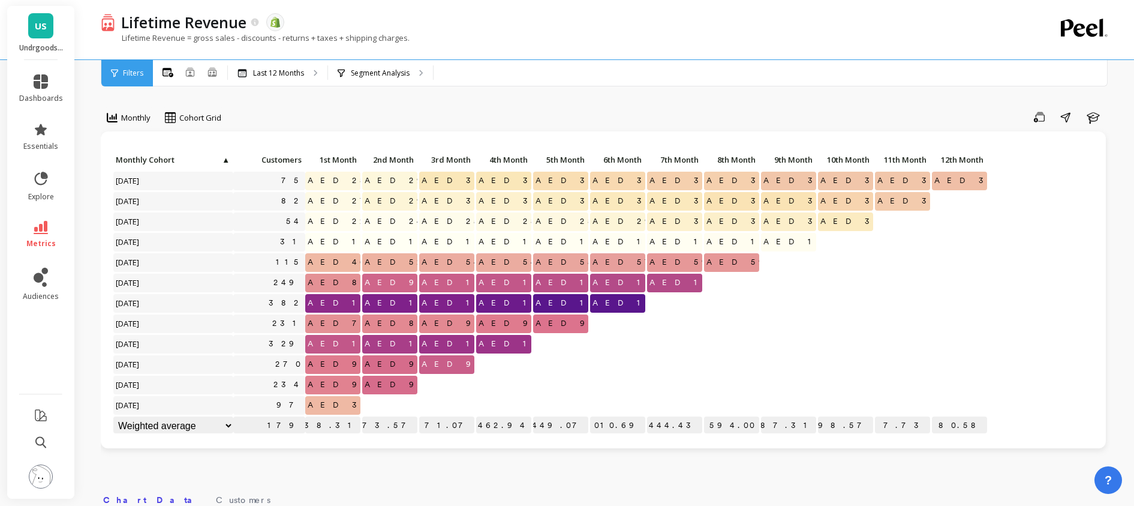
click at [36, 25] on span "US" at bounding box center [41, 26] width 12 height 14
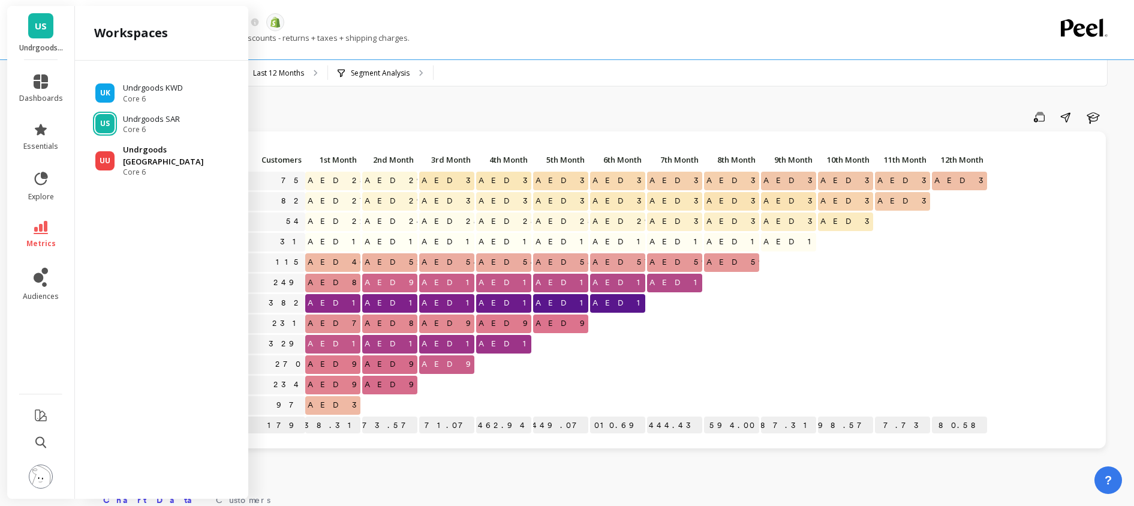
click at [151, 148] on p "Undrgoods [GEOGRAPHIC_DATA]" at bounding box center [180, 155] width 114 height 23
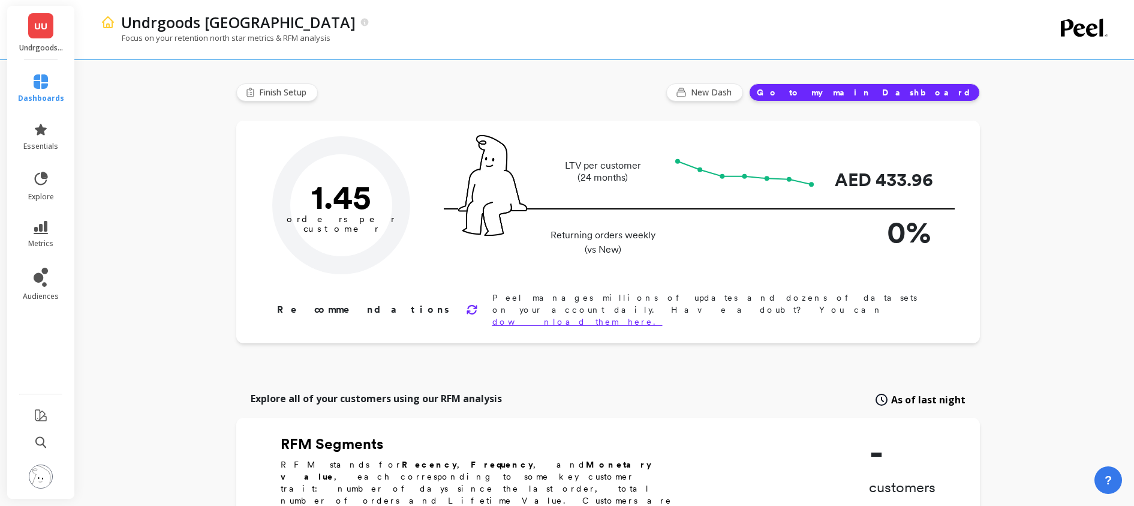
type input "Champions"
type input "248"
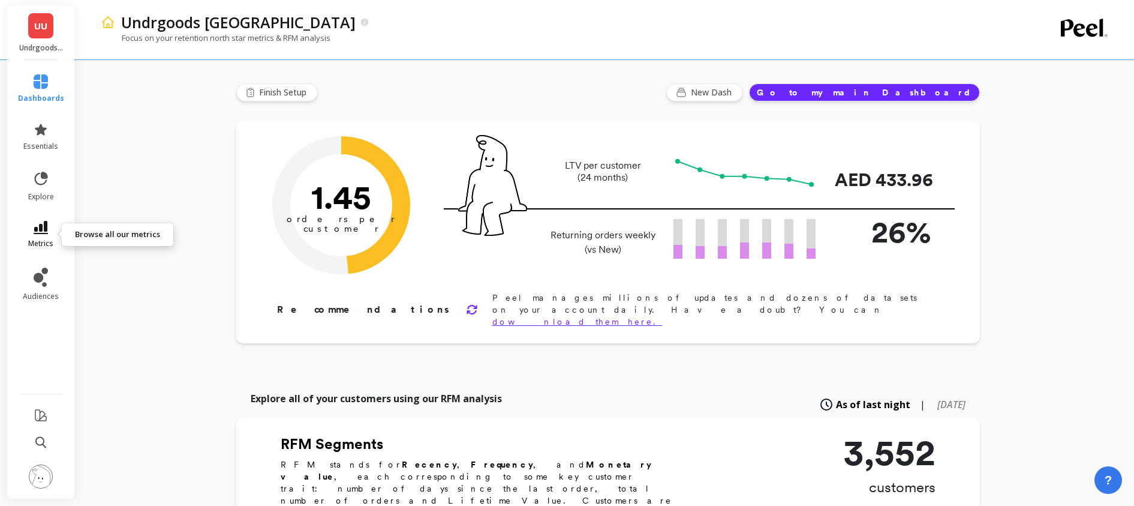
click at [45, 227] on icon at bounding box center [41, 227] width 14 height 13
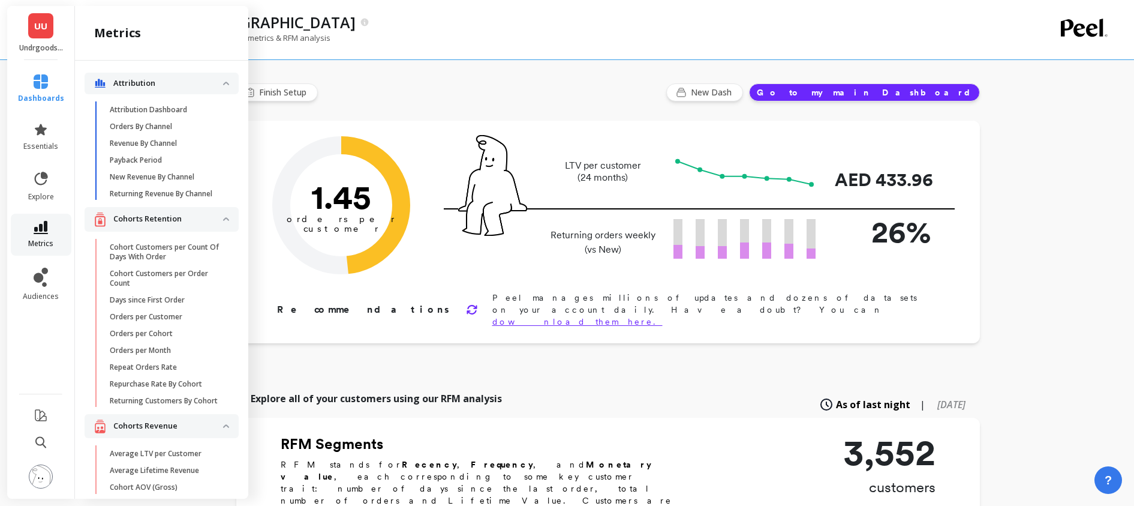
scroll to position [580, 0]
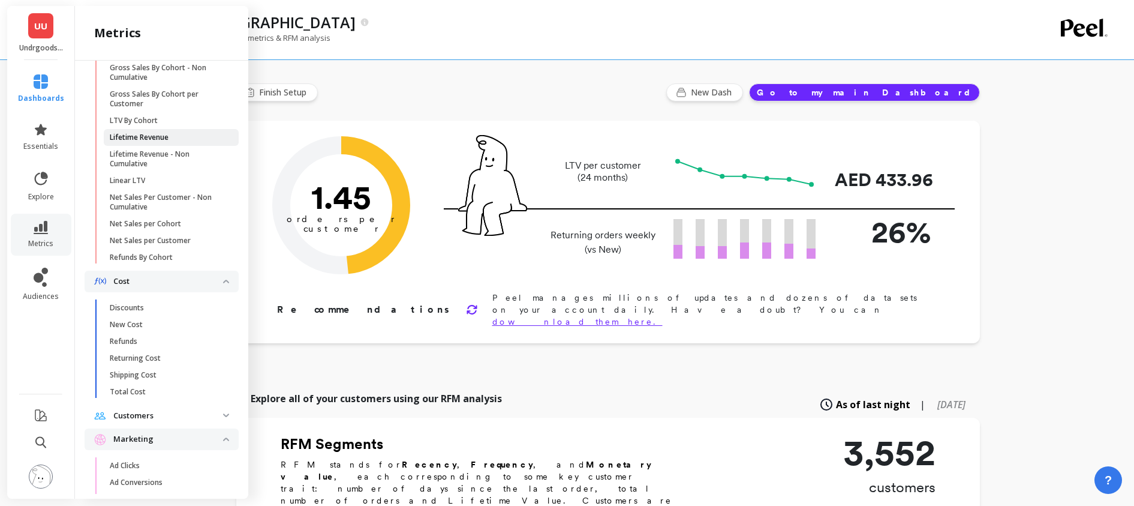
click at [147, 142] on p "Lifetime Revenue" at bounding box center [139, 138] width 59 height 10
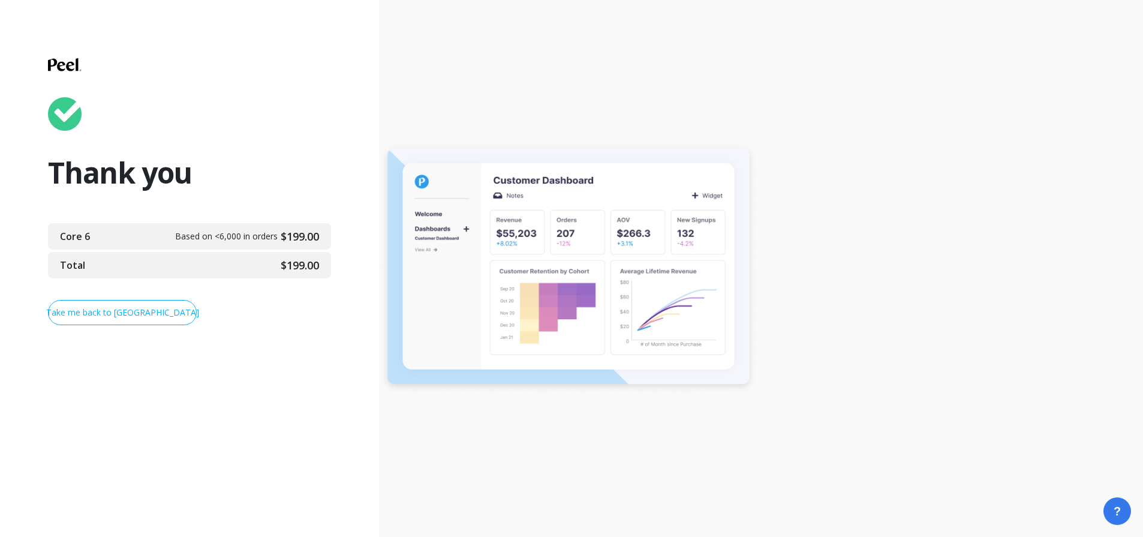
click at [178, 316] on link "Take me back to [GEOGRAPHIC_DATA]" at bounding box center [122, 312] width 149 height 25
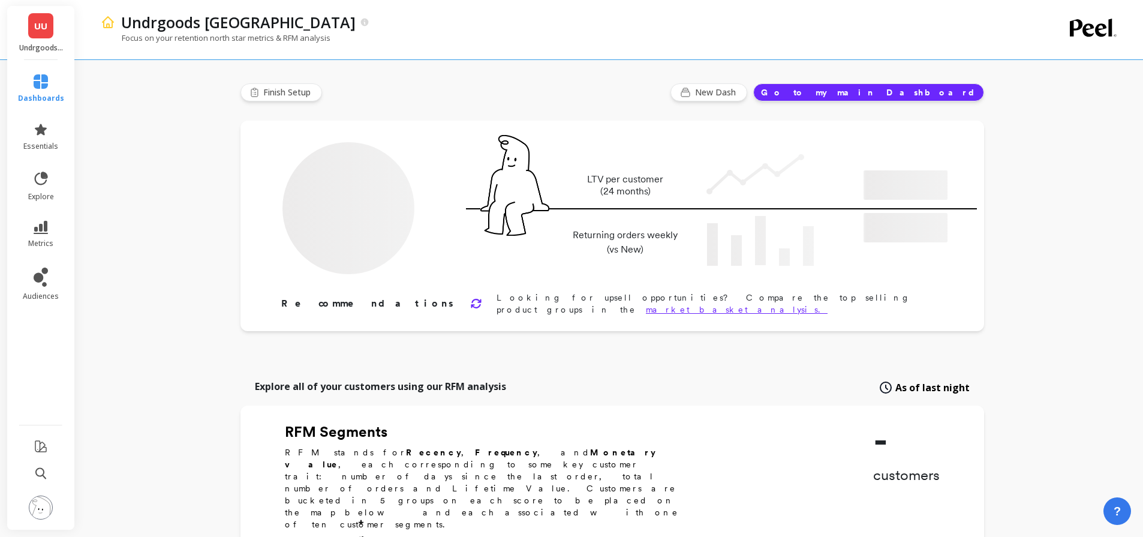
type input "Champions"
type input "248"
